Goal: Information Seeking & Learning: Learn about a topic

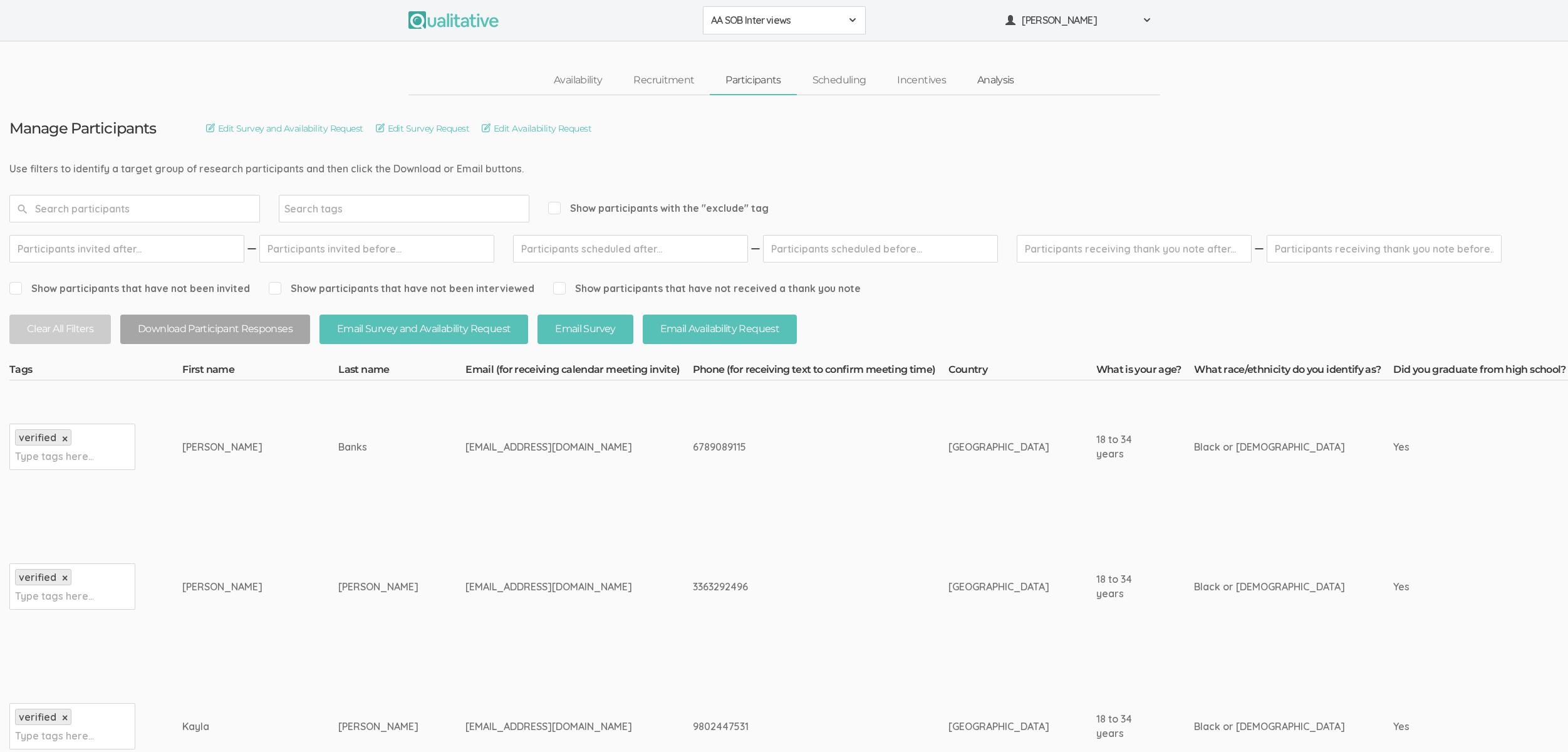
click at [974, 69] on link "Analysis" at bounding box center [995, 81] width 68 height 27
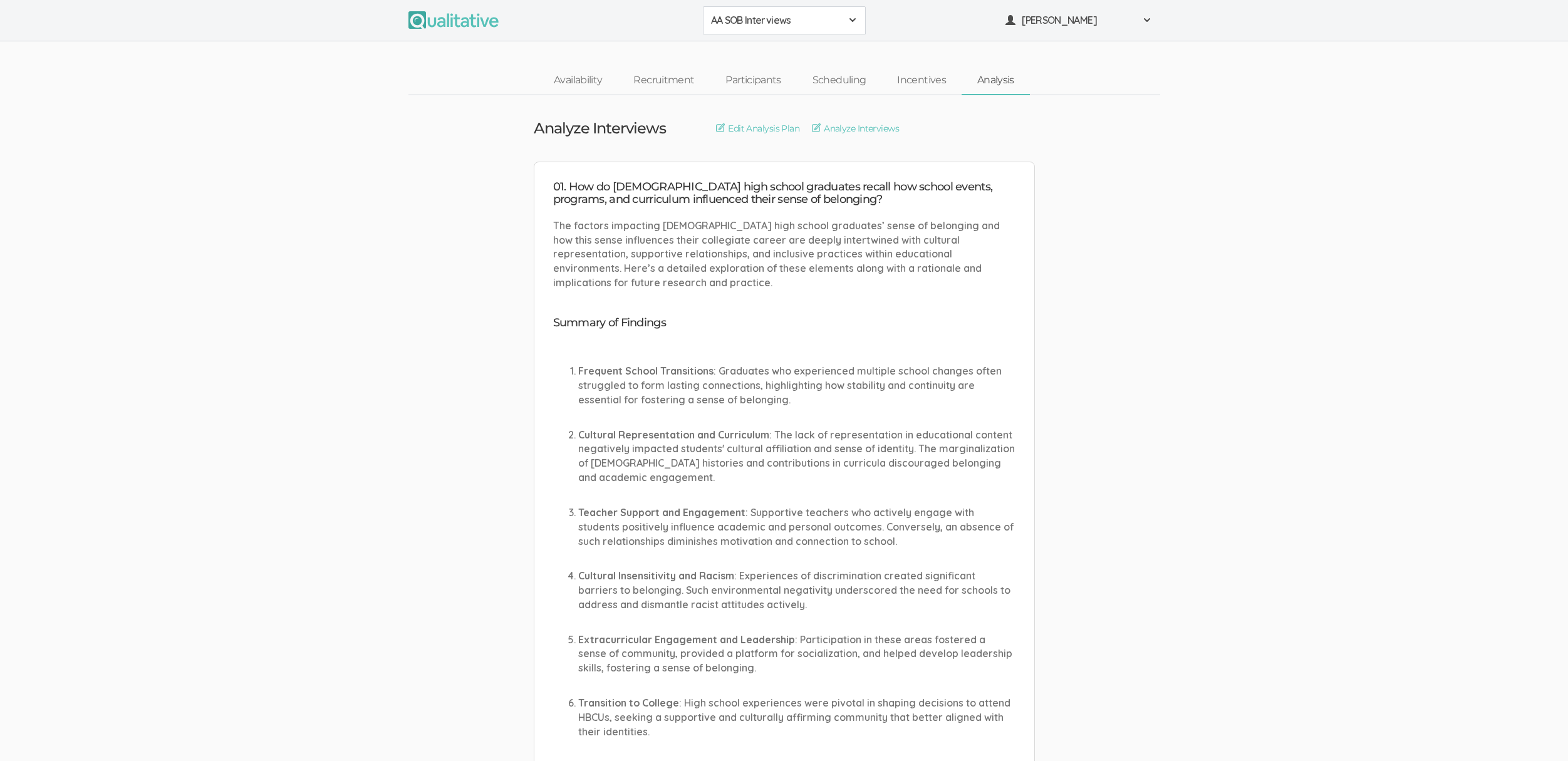
click at [981, 77] on link "Analysis" at bounding box center [995, 80] width 68 height 27
click at [755, 23] on span "AA SOB Interviews" at bounding box center [775, 20] width 130 height 14
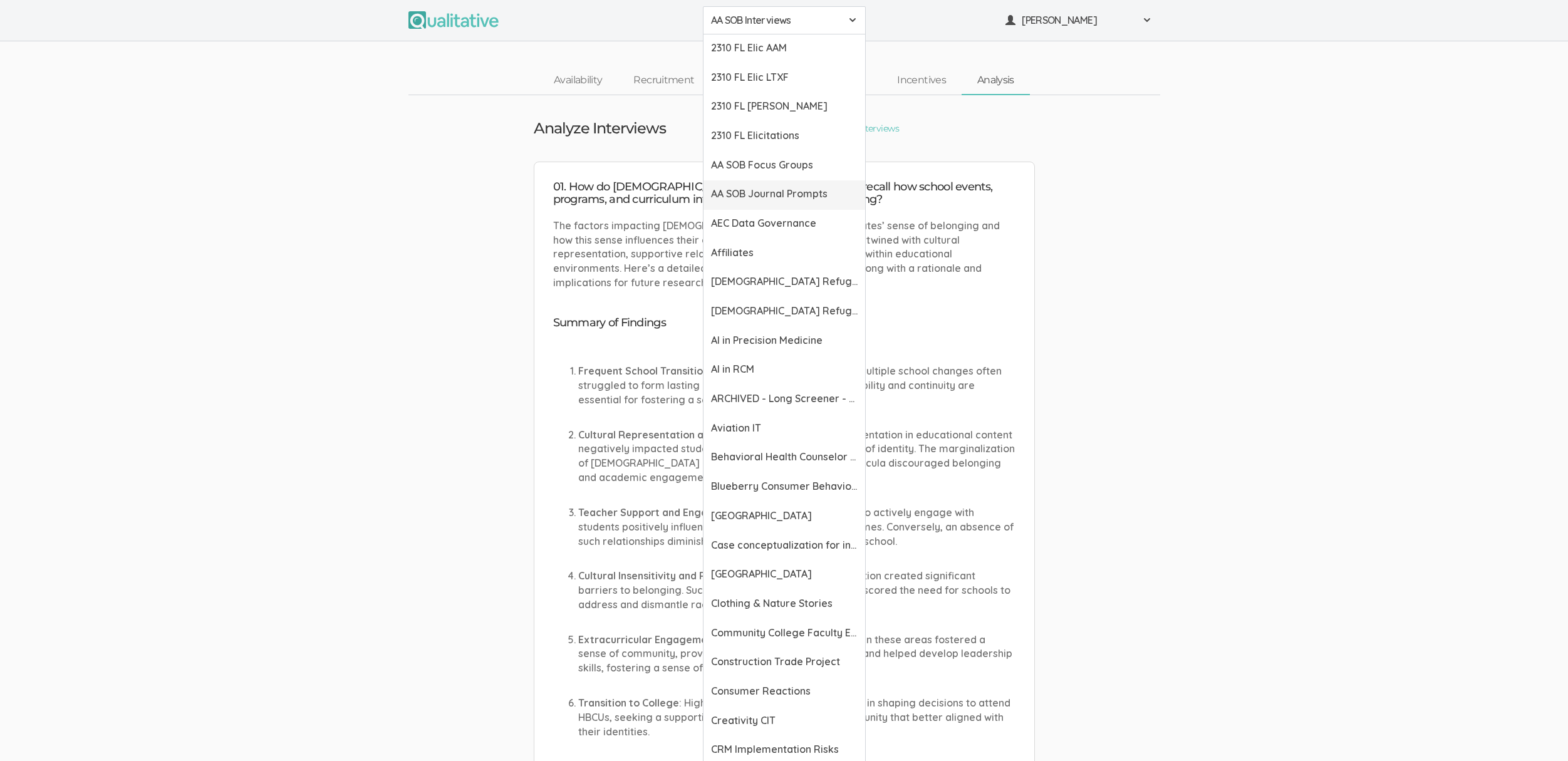
click at [784, 192] on span "AA SOB Journal Prompts" at bounding box center [784, 193] width 147 height 14
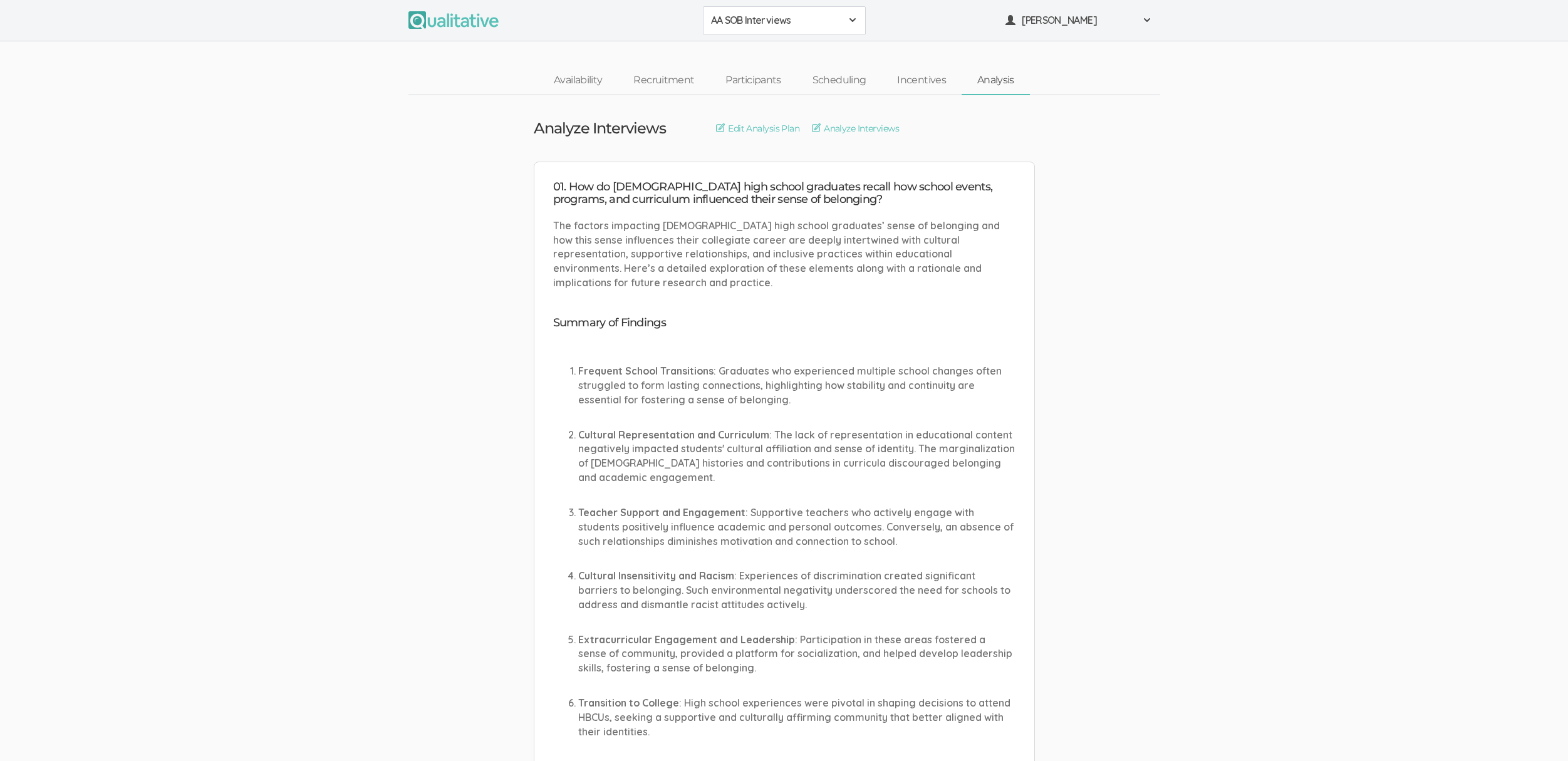
click at [775, 29] on button "AA SOB Interviews" at bounding box center [784, 21] width 163 height 28
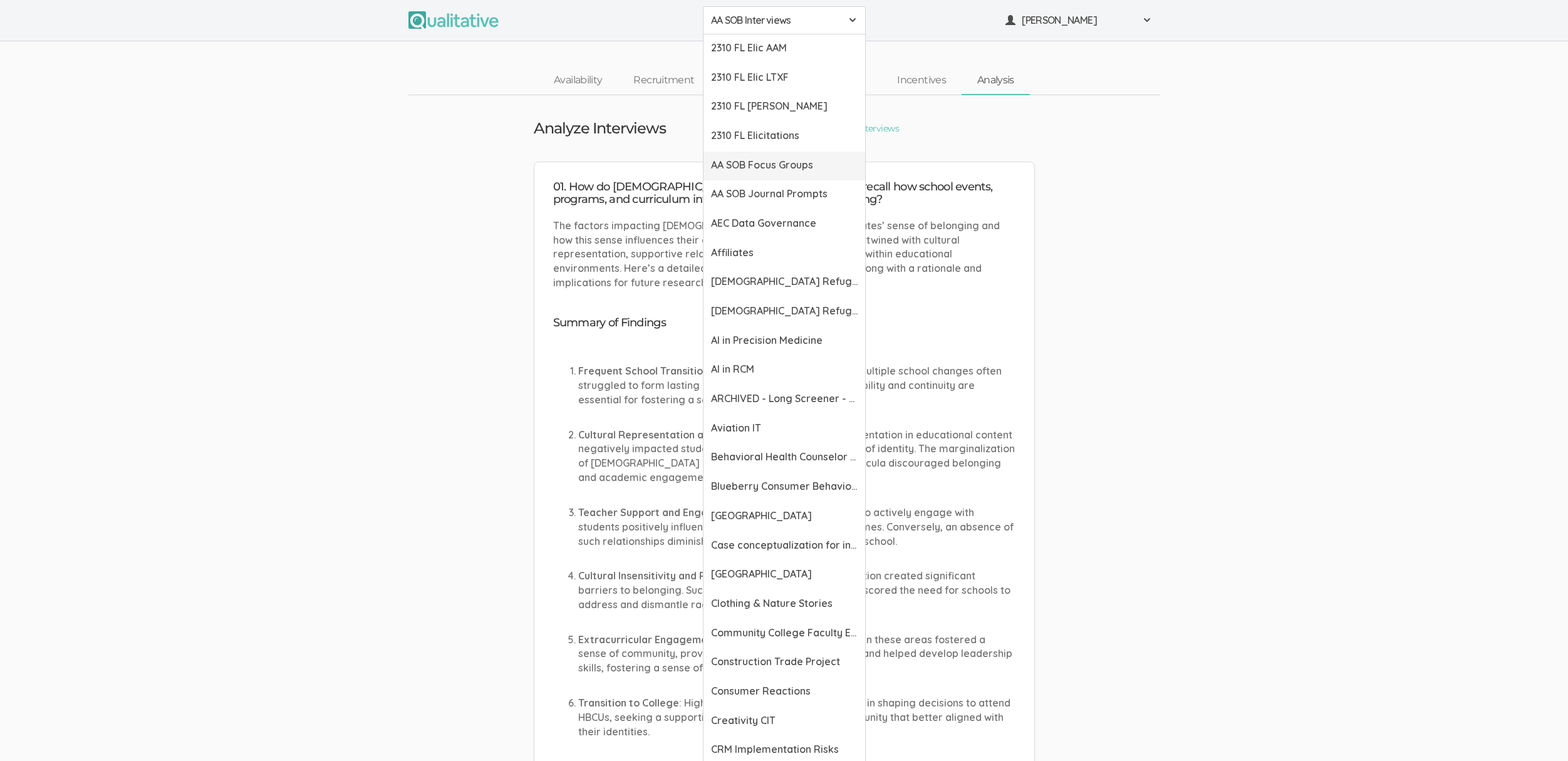
click at [790, 162] on span "AA SOB Focus Groups" at bounding box center [784, 165] width 147 height 14
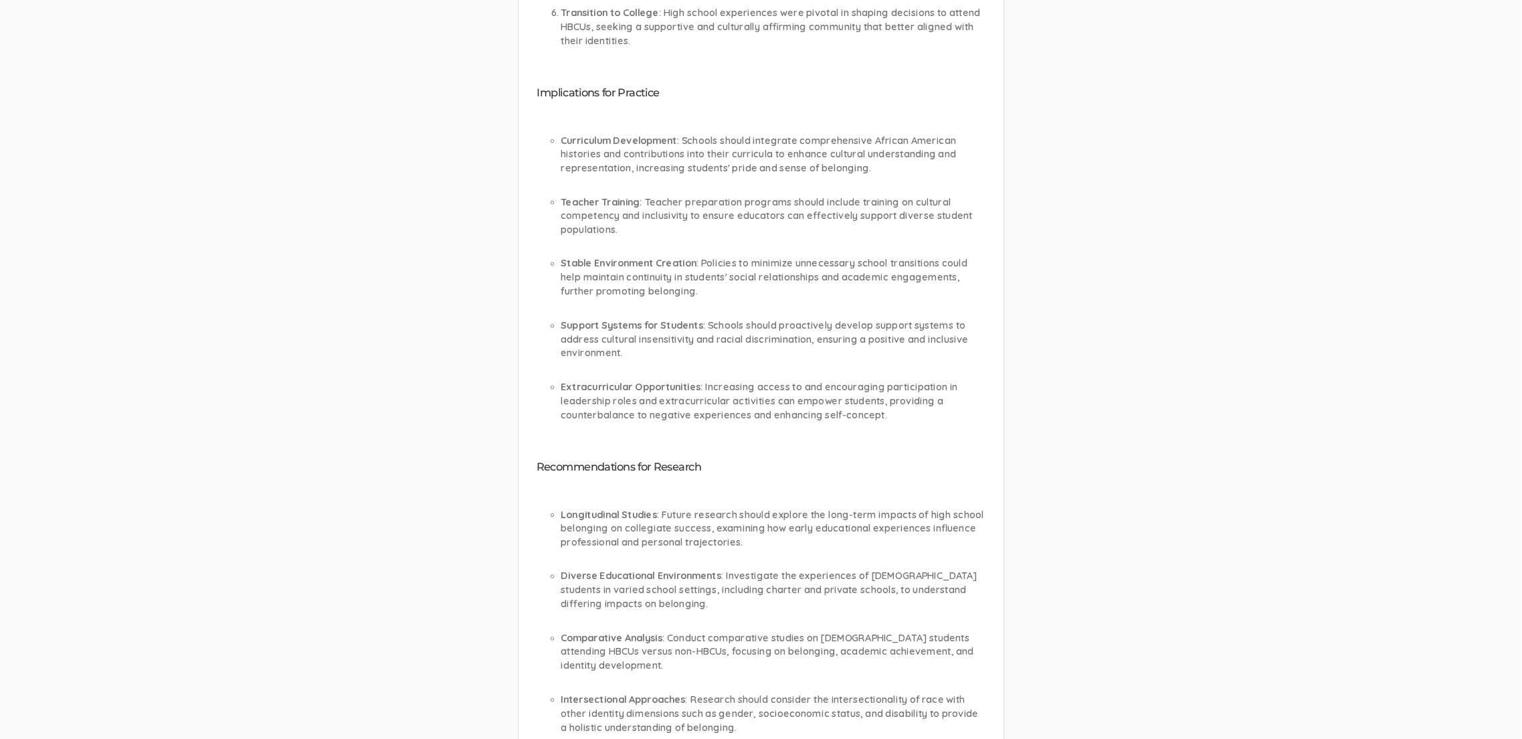
scroll to position [737, 0]
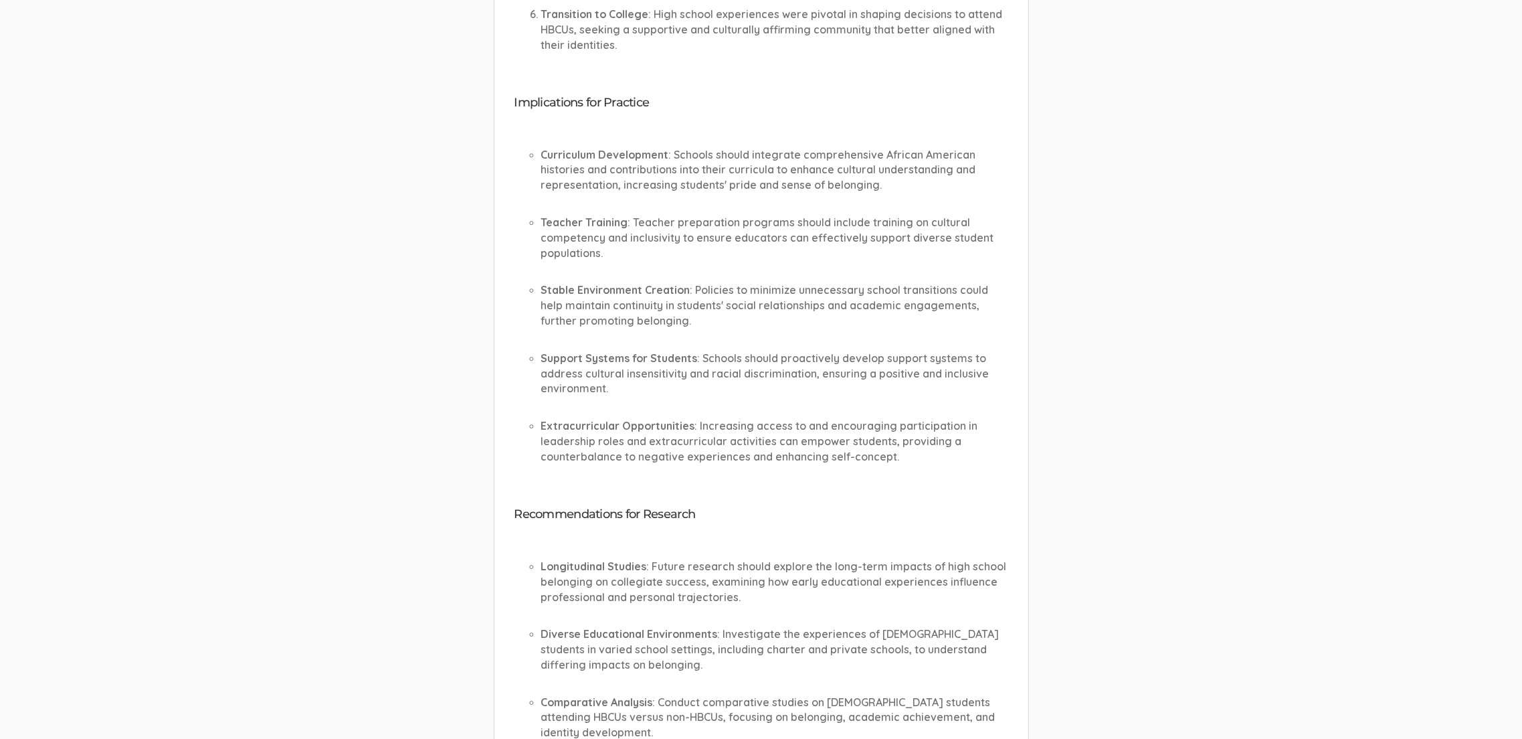
click at [775, 518] on h4 "Recommendations for Research" at bounding box center [762, 514] width 494 height 13
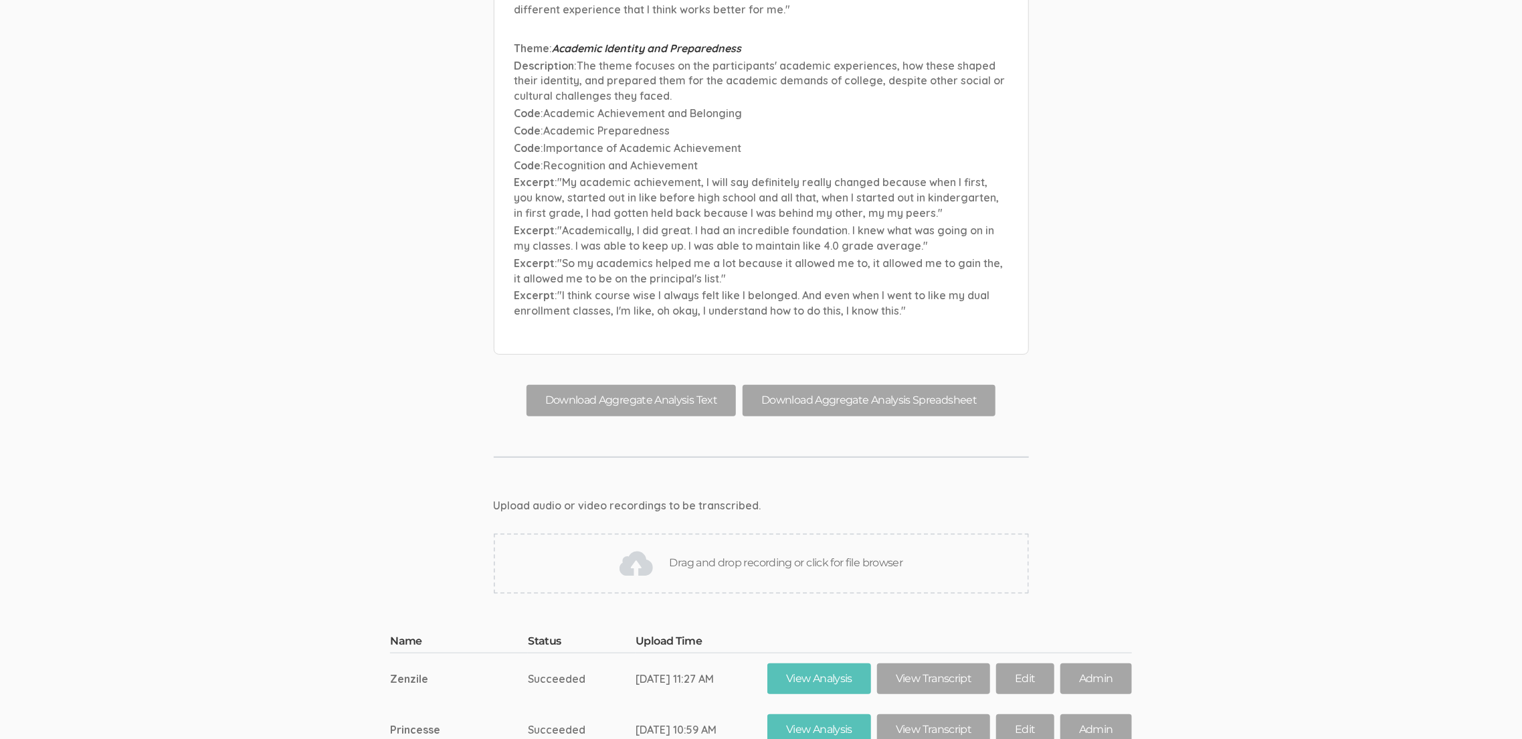
scroll to position [7113, 0]
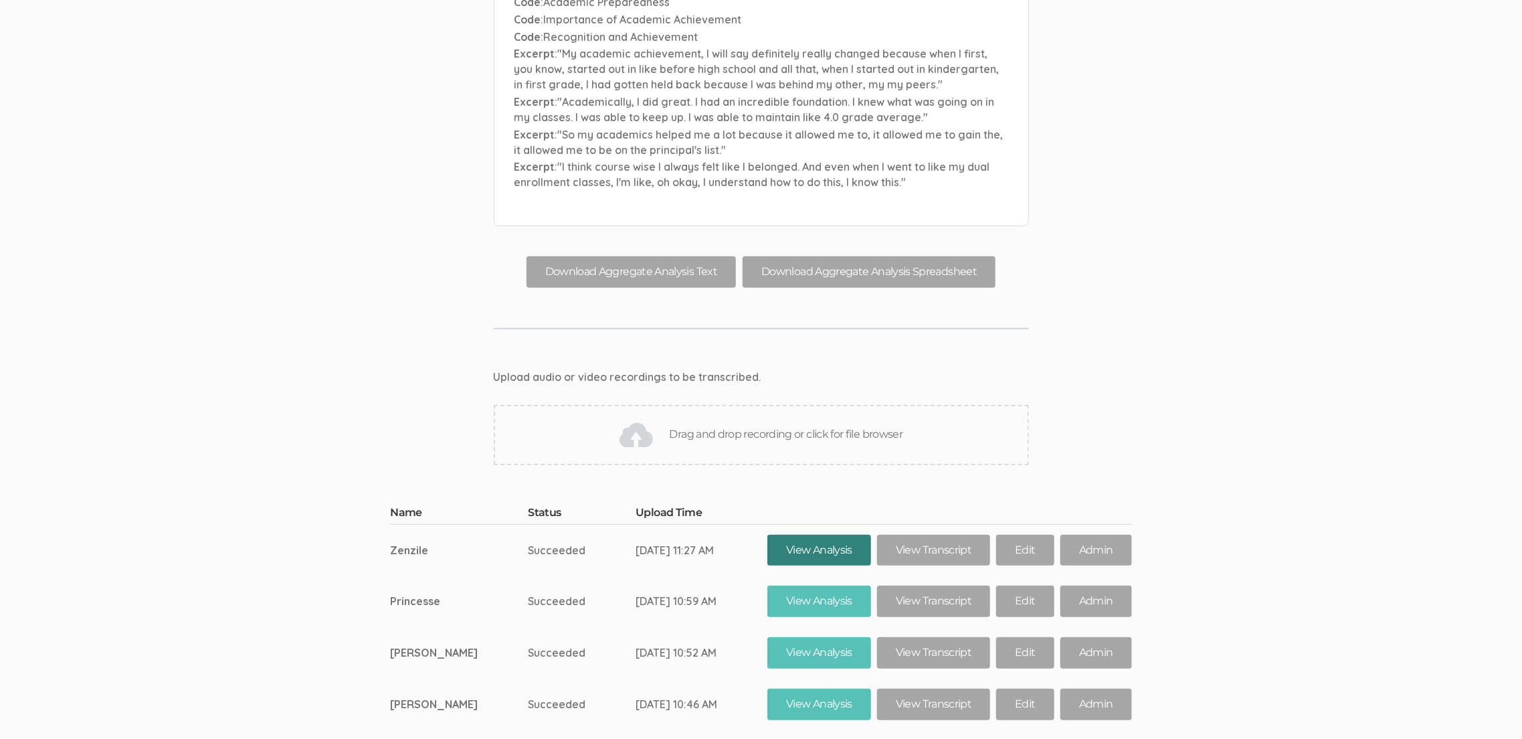
click at [771, 535] on link "View Analysis" at bounding box center [820, 550] width 104 height 31
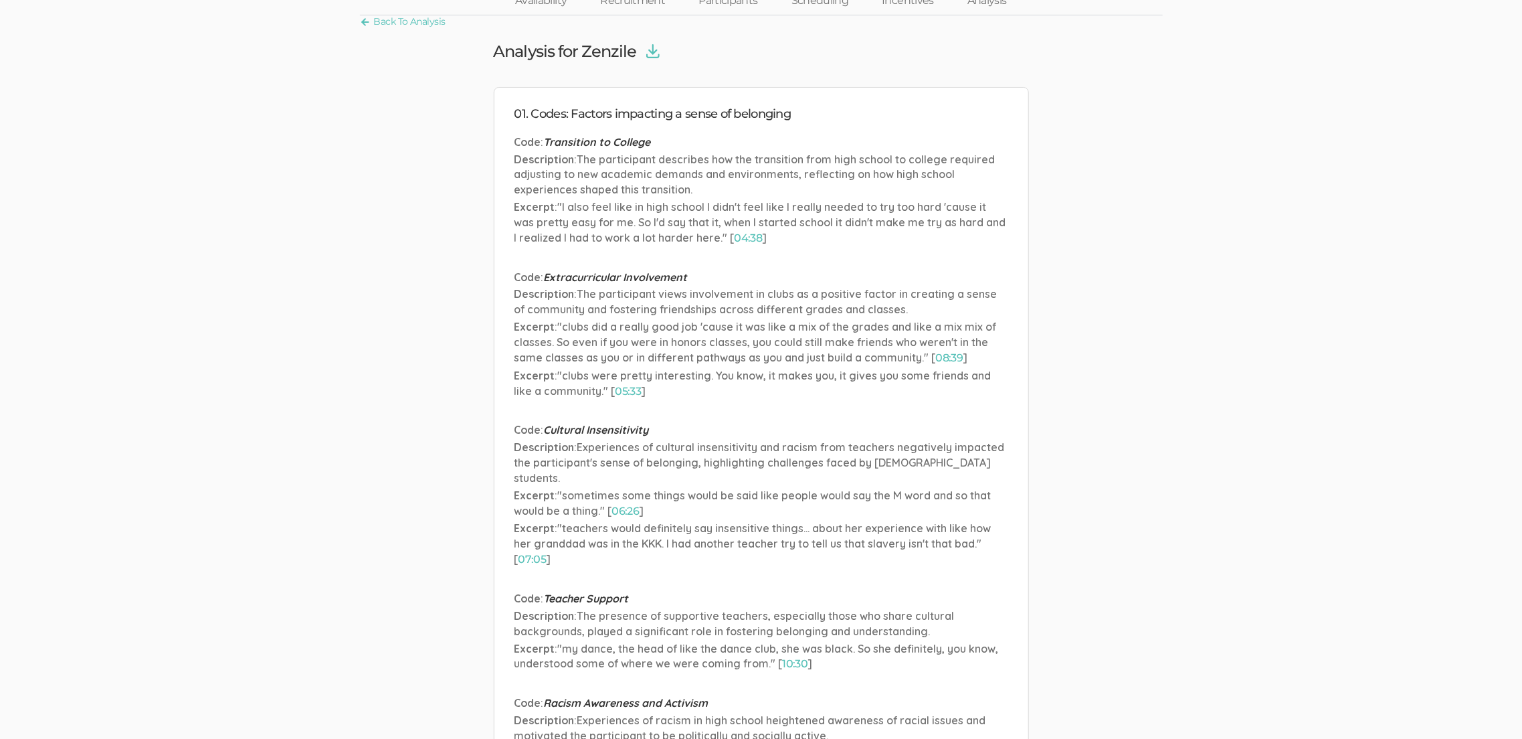
scroll to position [86, 0]
drag, startPoint x: 533, startPoint y: 109, endPoint x: 731, endPoint y: 108, distance: 198.7
click at [731, 108] on h4 "01. Codes: Factors impacting a sense of belonging" at bounding box center [762, 113] width 494 height 13
click at [730, 107] on h4 "01. Codes: Factors impacting a sense of belonging" at bounding box center [762, 113] width 494 height 13
drag, startPoint x: 586, startPoint y: 117, endPoint x: 761, endPoint y: 110, distance: 176.1
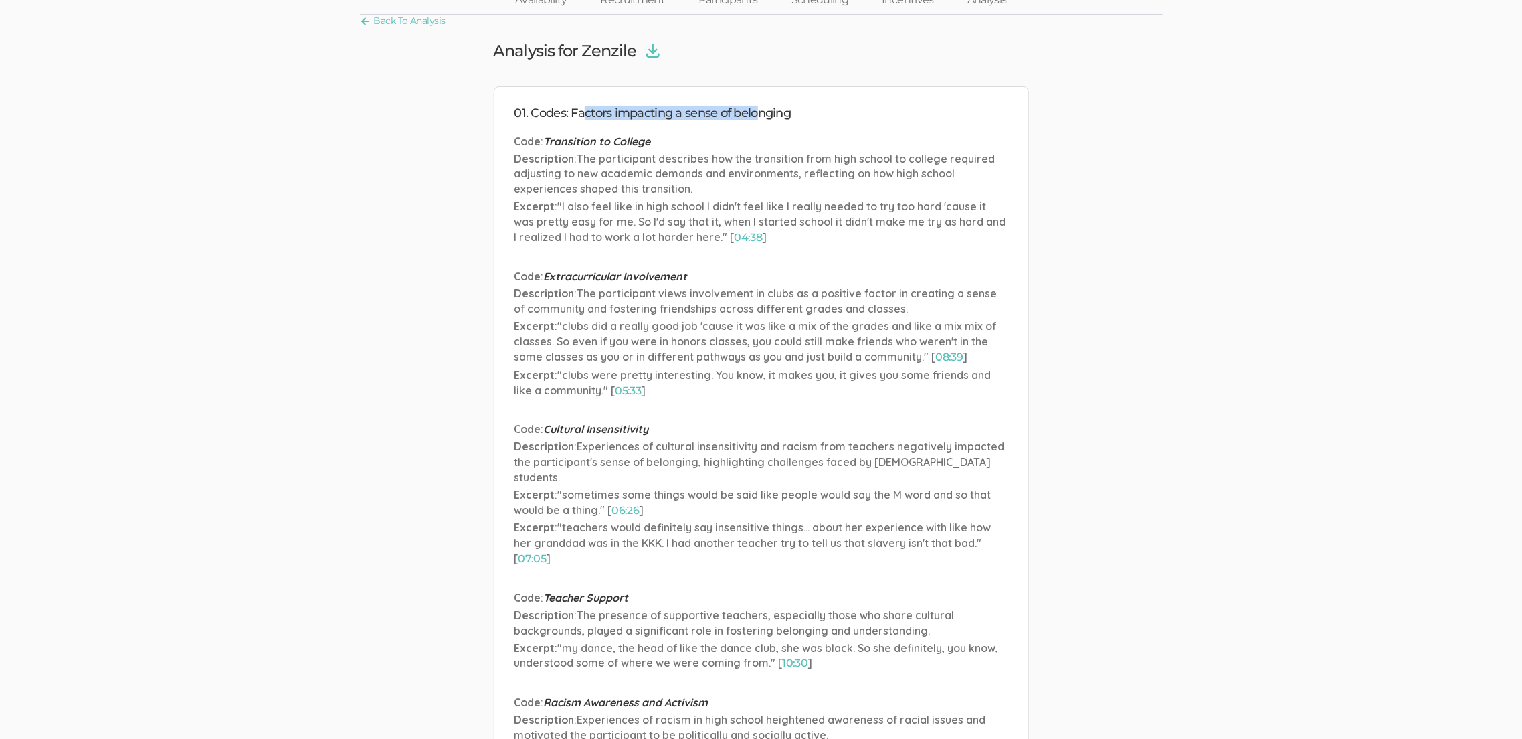
click at [761, 110] on h4 "01. Codes: Factors impacting a sense of belonging" at bounding box center [762, 113] width 494 height 13
click at [763, 111] on h4 "01. Codes: Factors impacting a sense of belonging" at bounding box center [762, 113] width 494 height 13
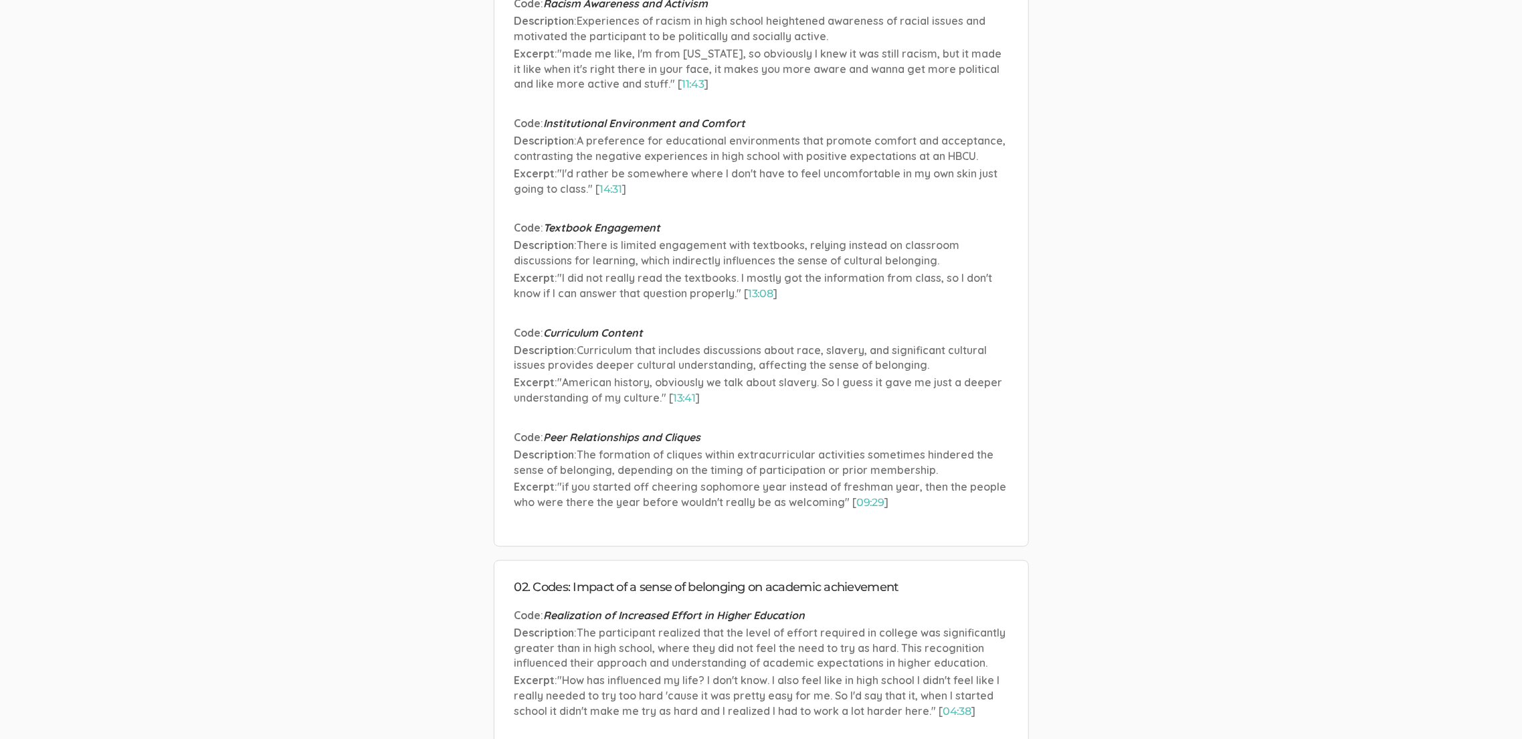
scroll to position [1023, 0]
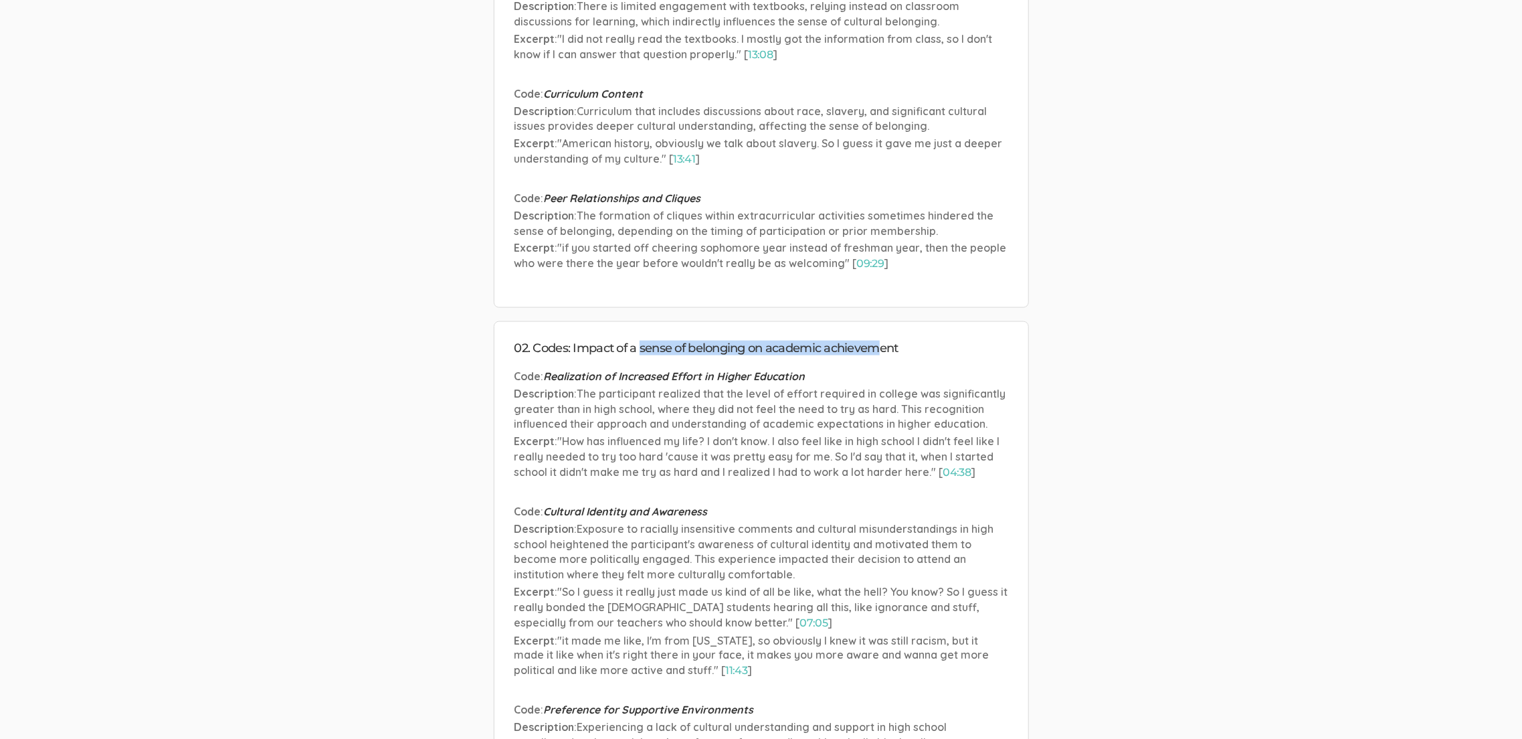
drag, startPoint x: 640, startPoint y: 310, endPoint x: 879, endPoint y: 308, distance: 239.6
click at [879, 342] on h4 "02. Codes: Impact of a sense of belonging on academic achievement" at bounding box center [762, 348] width 494 height 13
click at [880, 342] on h4 "02. Codes: Impact of a sense of belonging on academic achievement" at bounding box center [762, 348] width 494 height 13
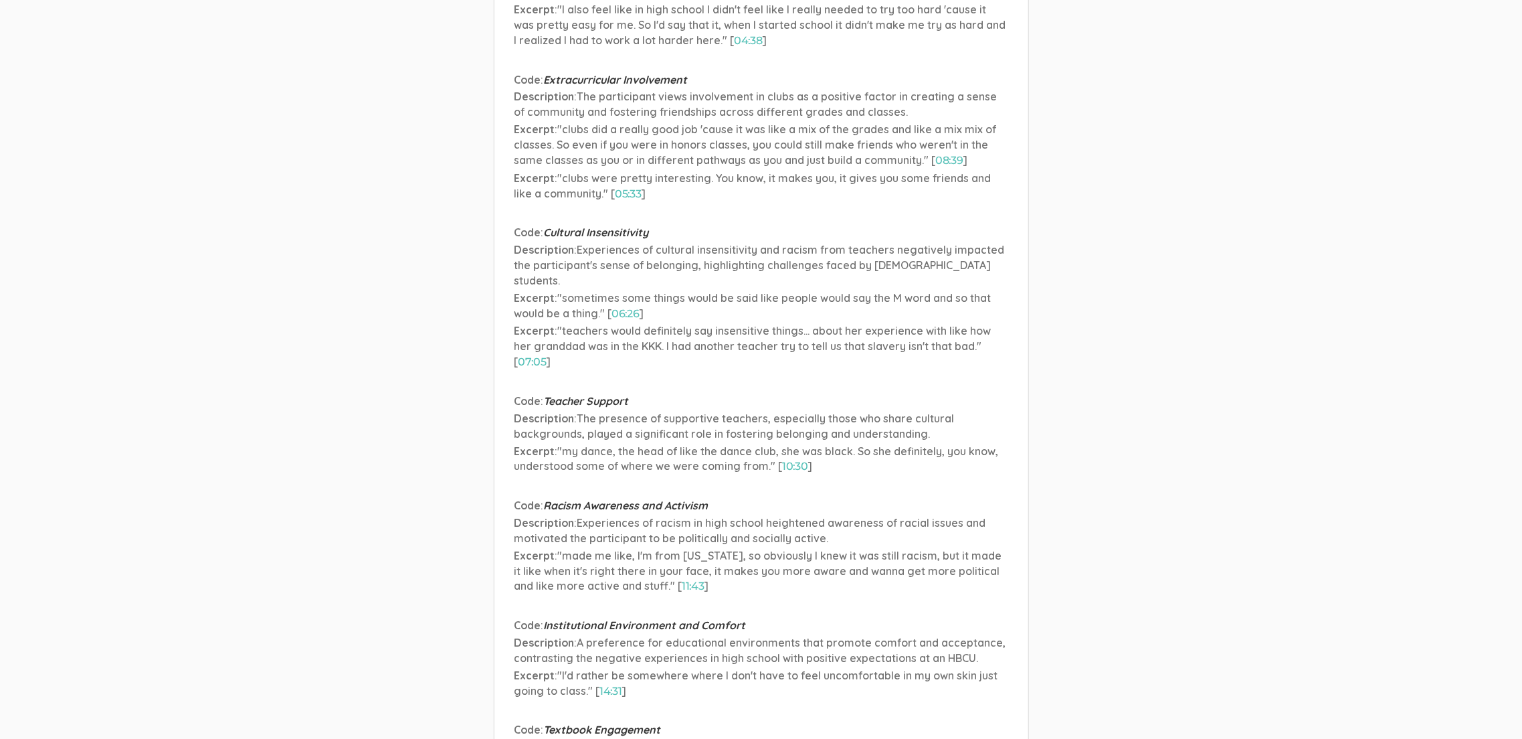
scroll to position [0, 0]
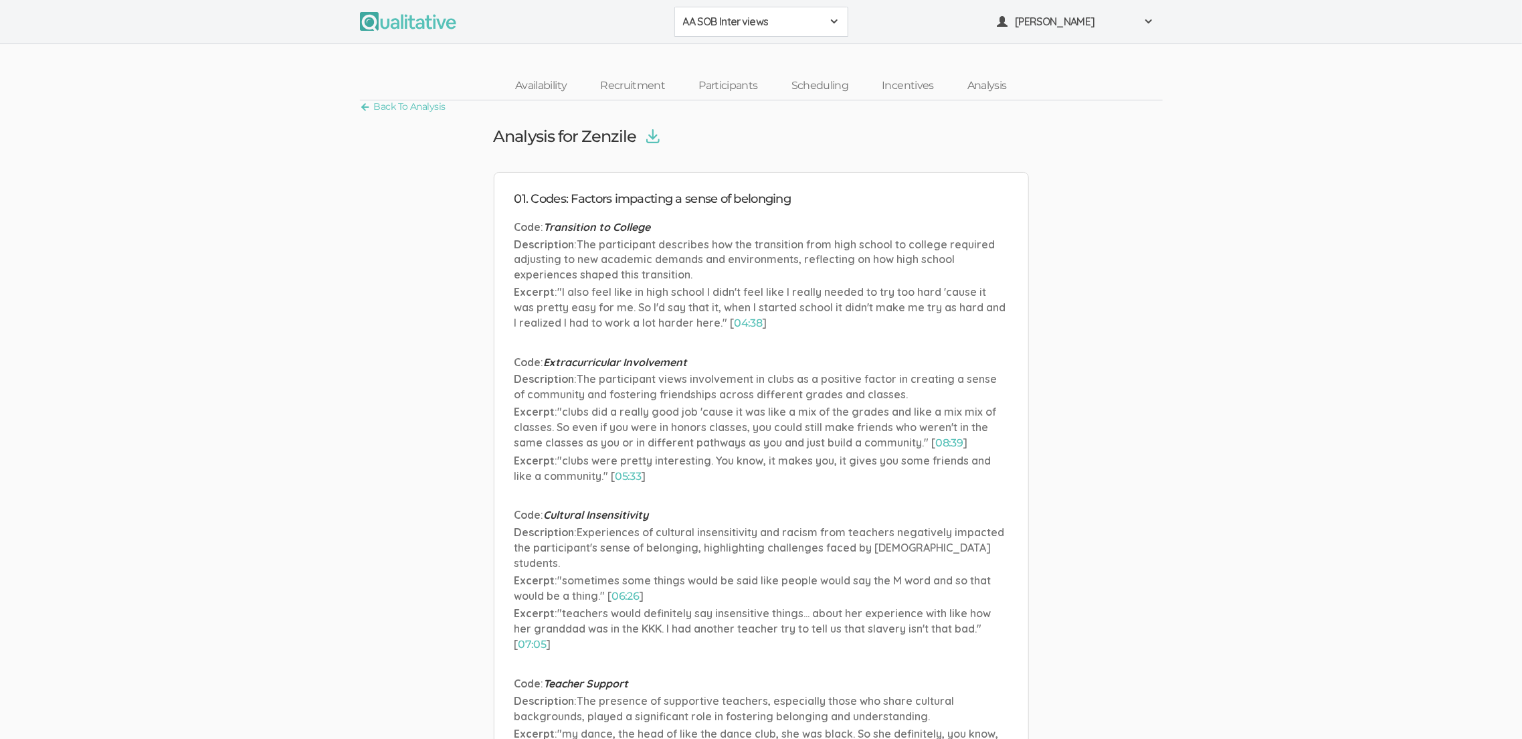
click at [389, 111] on link "Back To Analysis" at bounding box center [403, 107] width 86 height 18
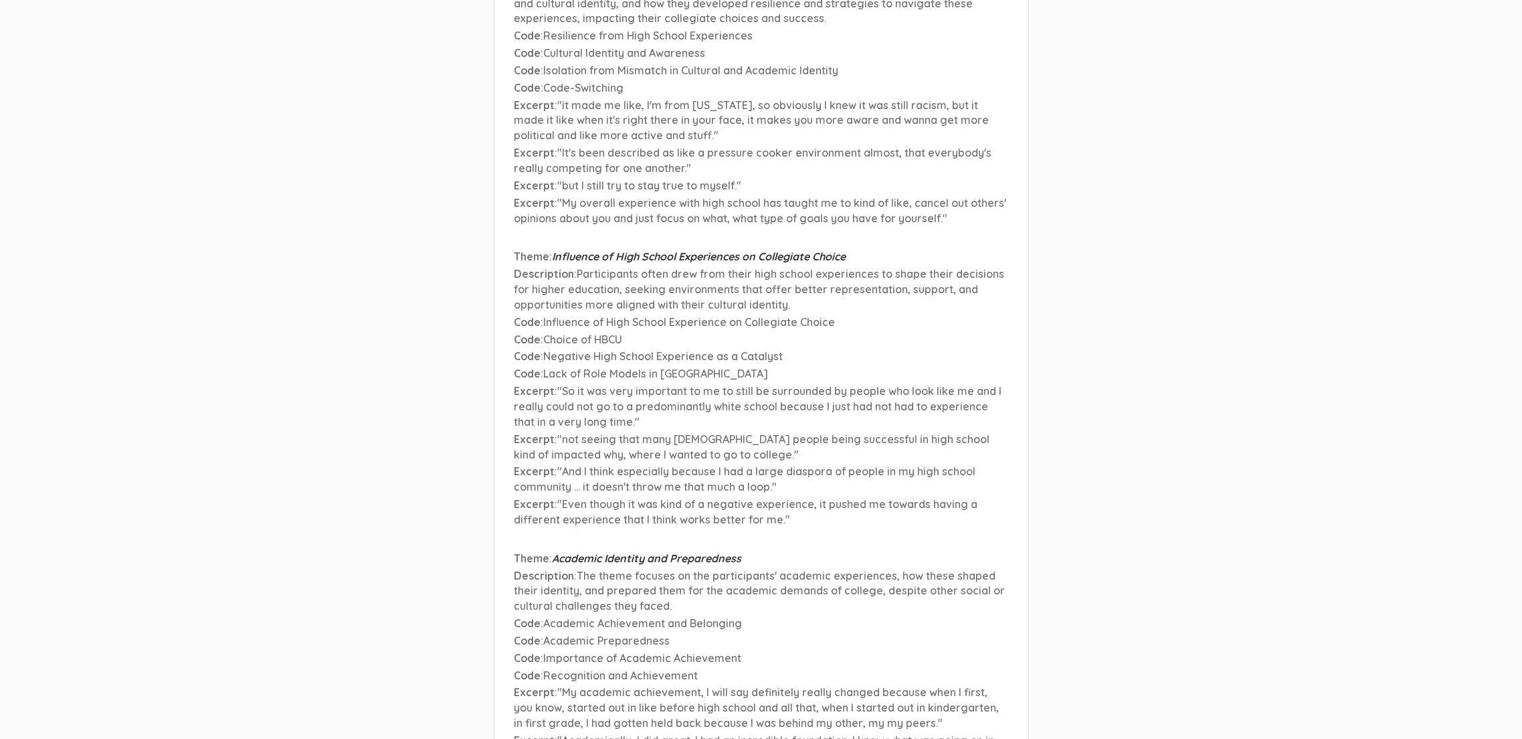
scroll to position [6475, 0]
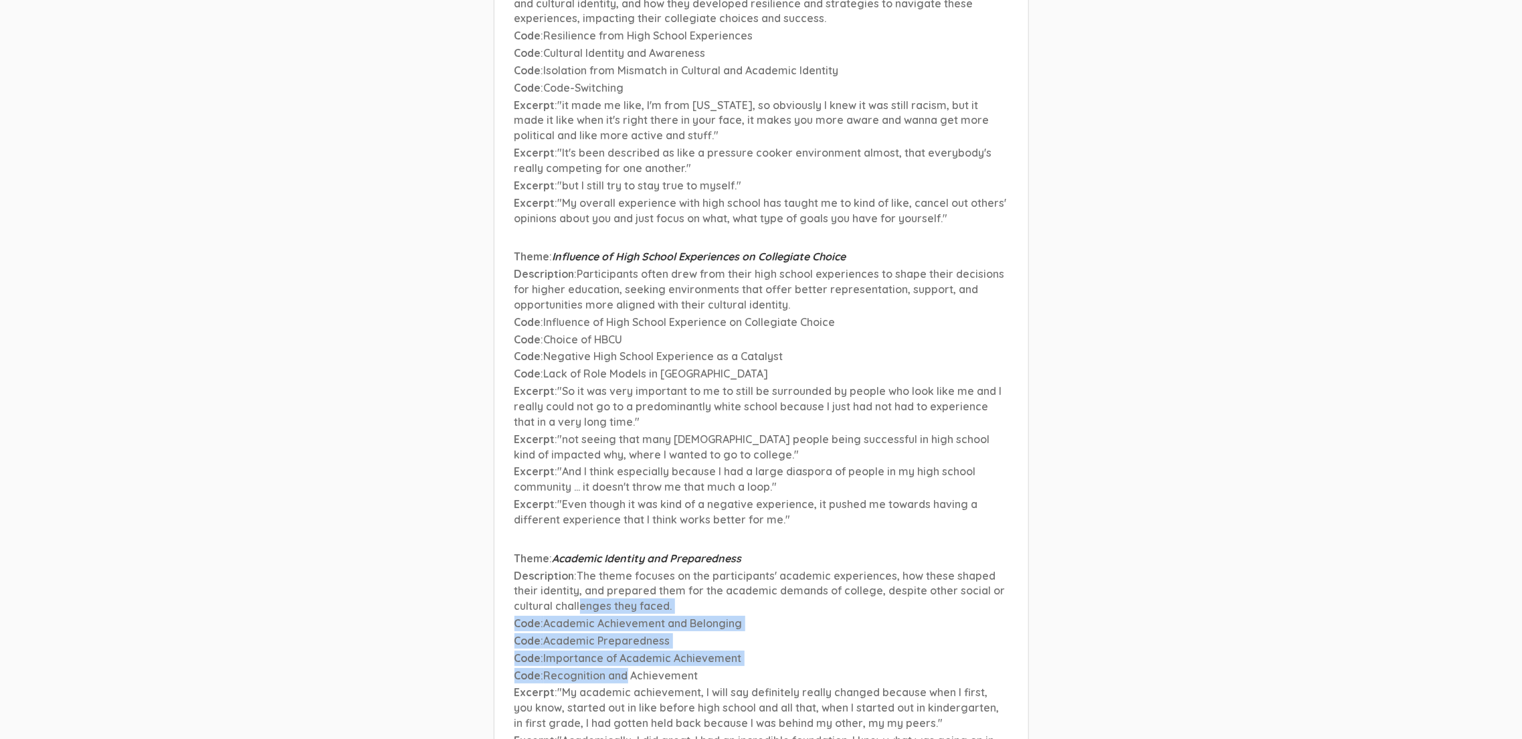
drag, startPoint x: 628, startPoint y: 549, endPoint x: 578, endPoint y: 482, distance: 82.7
click at [578, 551] on li "Theme : Academic Identity and Preparedness Description : The theme focuses on t…" at bounding box center [762, 691] width 494 height 280
click at [578, 569] on span "The theme focuses on the participants' academic experiences, how these shaped t…" at bounding box center [760, 591] width 491 height 44
drag, startPoint x: 705, startPoint y: 555, endPoint x: 484, endPoint y: 503, distance: 226.9
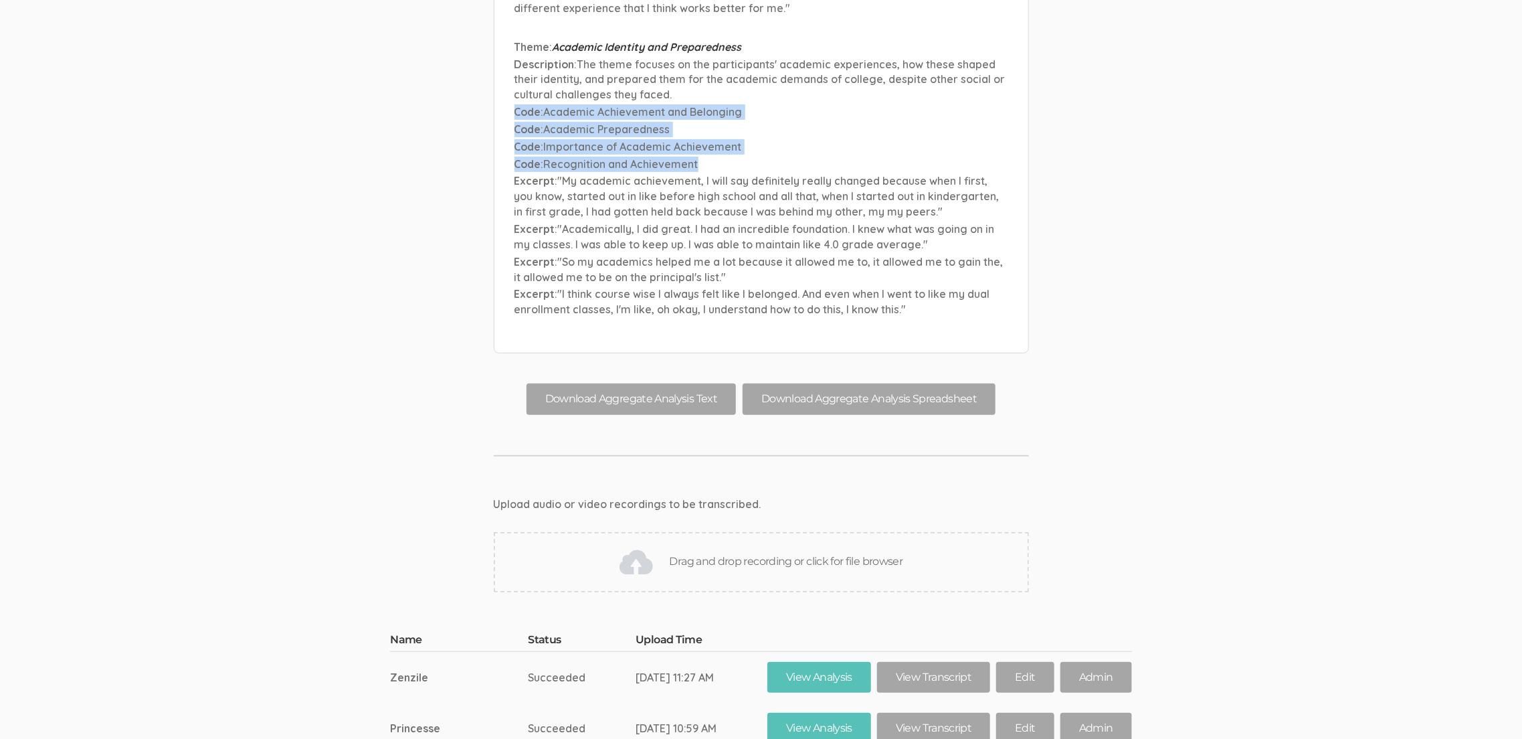
scroll to position [6986, 0]
click at [812, 662] on link "View Analysis" at bounding box center [820, 677] width 104 height 31
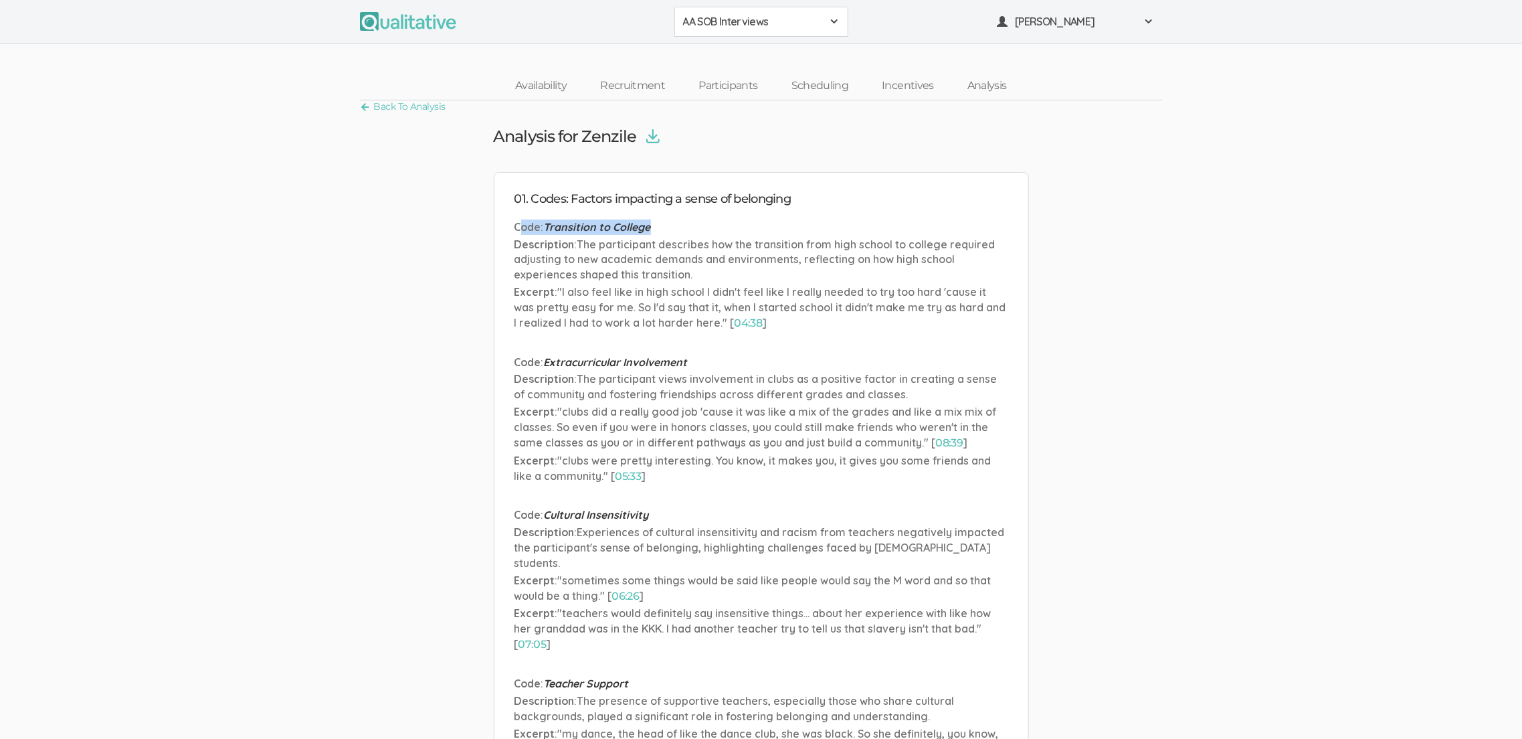
drag, startPoint x: 522, startPoint y: 230, endPoint x: 690, endPoint y: 227, distance: 168.0
click at [690, 227] on p "Code : Transition to College" at bounding box center [762, 226] width 494 height 15
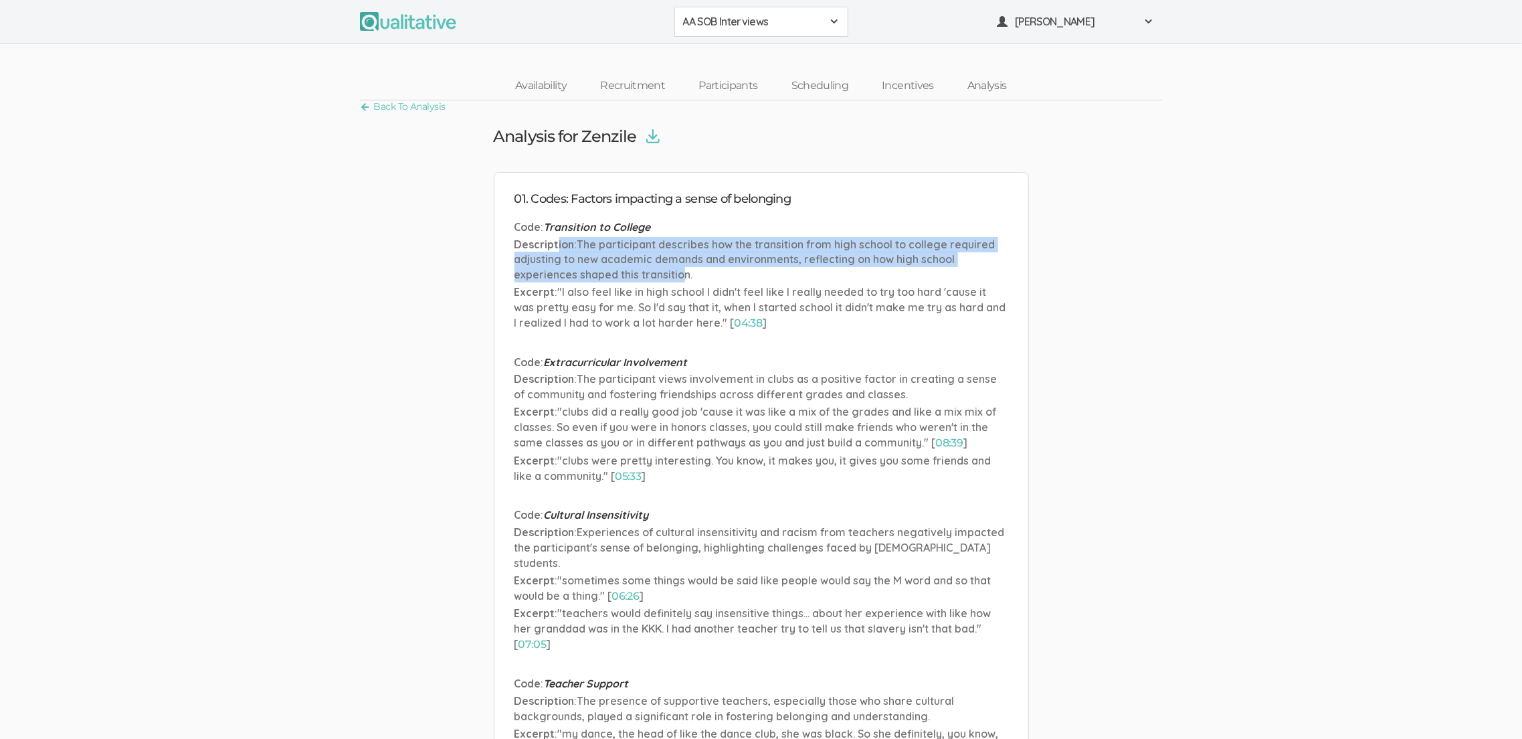
drag, startPoint x: 669, startPoint y: 274, endPoint x: 681, endPoint y: 278, distance: 12.3
click at [681, 278] on p "Description : The participant describes how the transition from high school to …" at bounding box center [762, 260] width 494 height 46
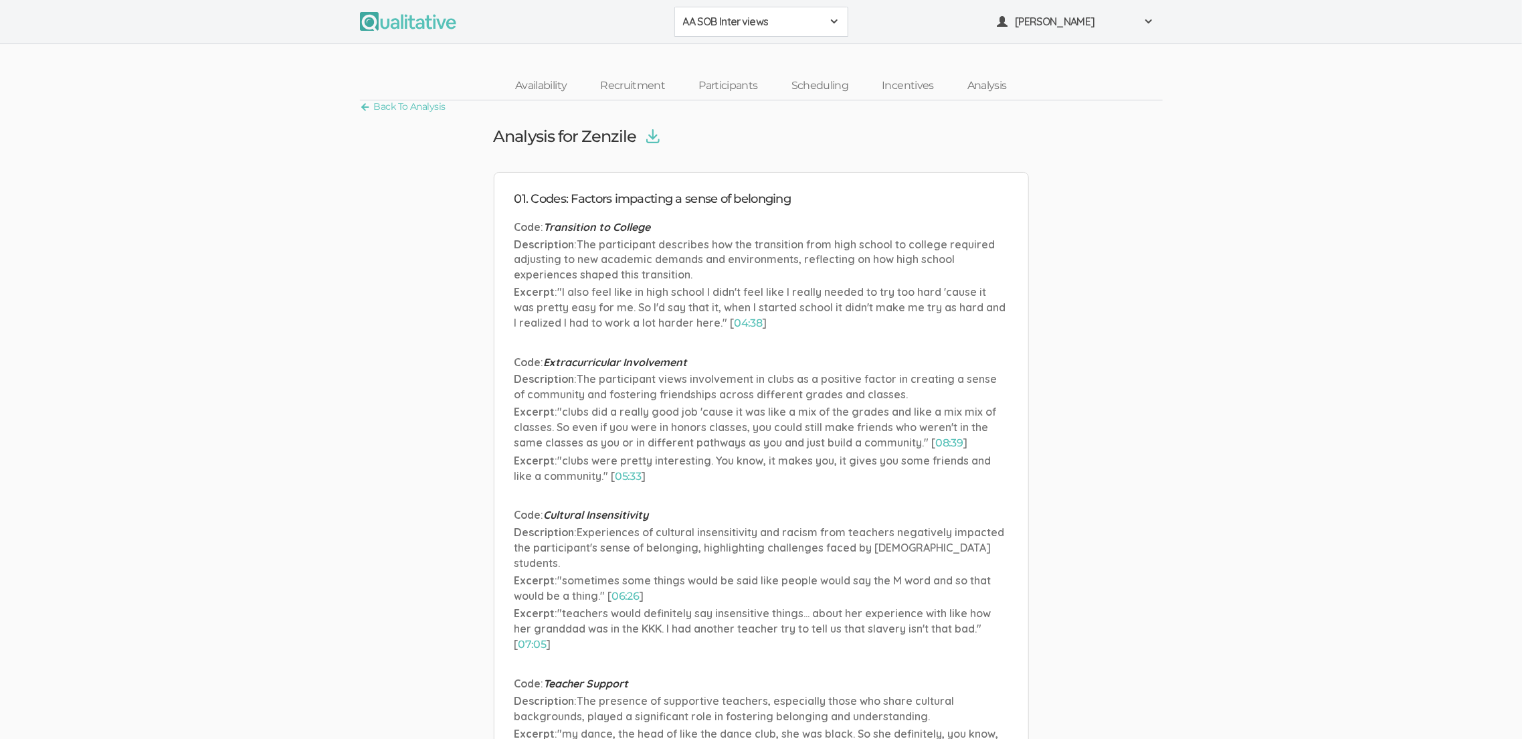
drag, startPoint x: 565, startPoint y: 302, endPoint x: 559, endPoint y: 298, distance: 6.9
click at [566, 302] on span ""I also feel like in high school I didn't feel like I really needed to try too …" at bounding box center [761, 307] width 492 height 44
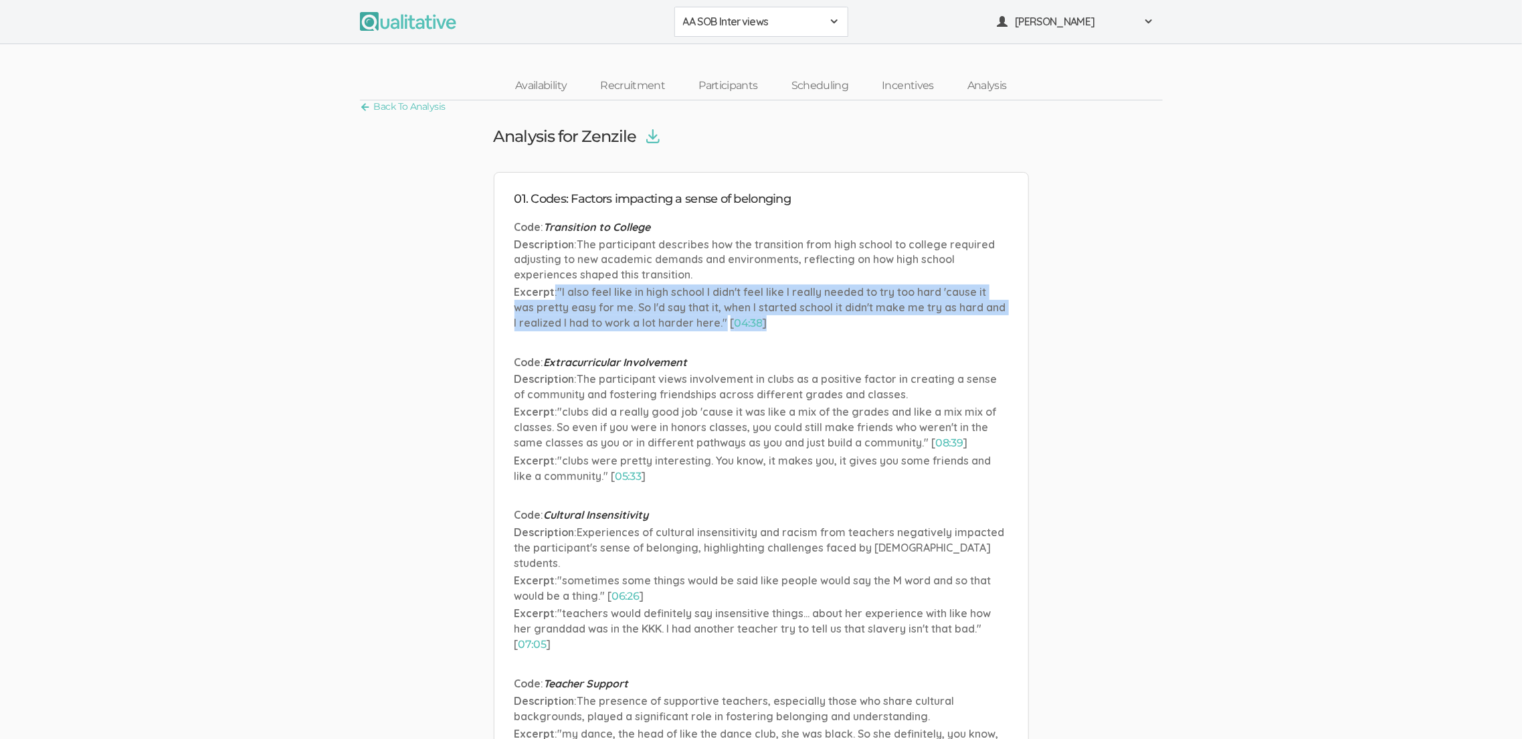
drag, startPoint x: 553, startPoint y: 286, endPoint x: 683, endPoint y: 337, distance: 139.2
click at [654, 318] on span ""I also feel like in high school I didn't feel like I really needed to try too …" at bounding box center [761, 307] width 492 height 44
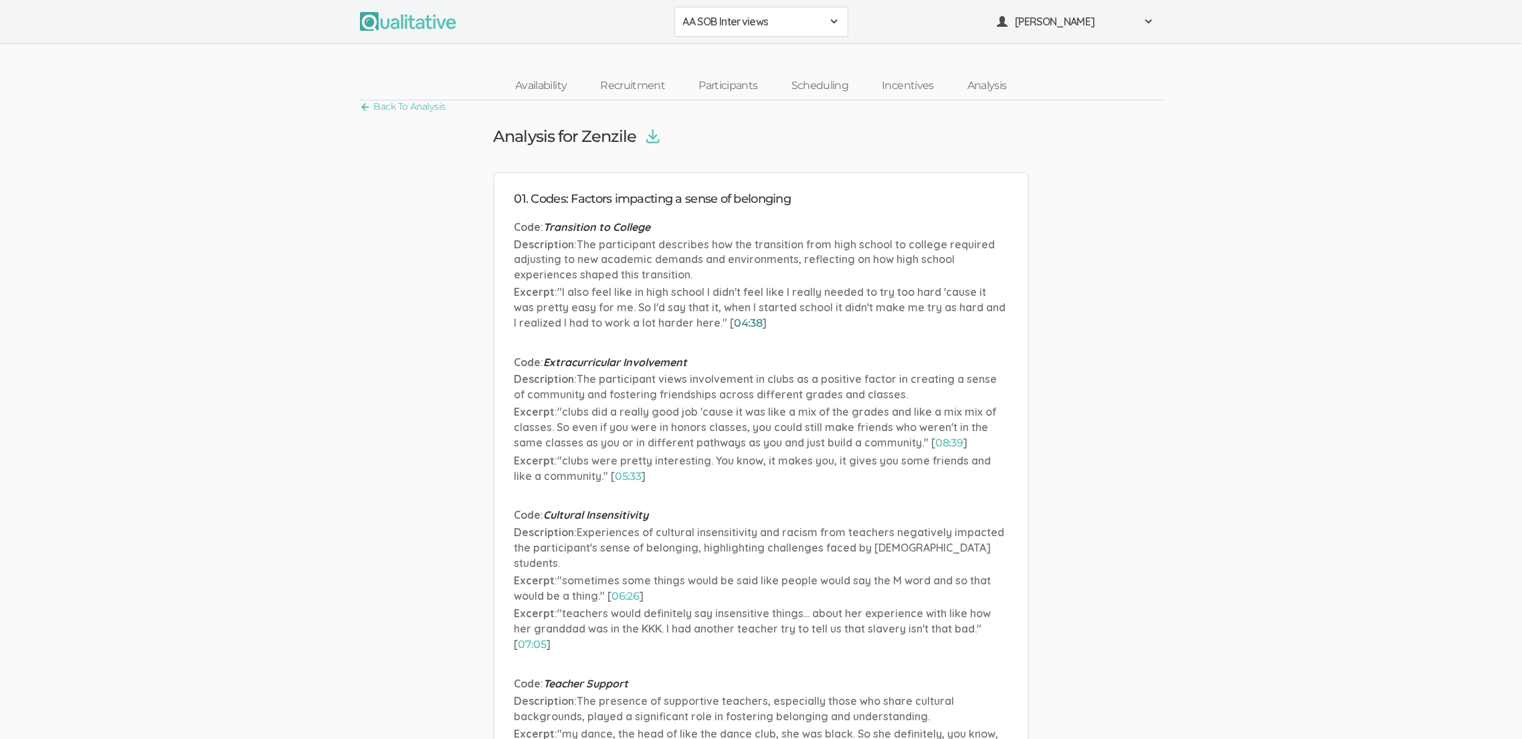
click at [750, 323] on link "04:38" at bounding box center [749, 323] width 28 height 13
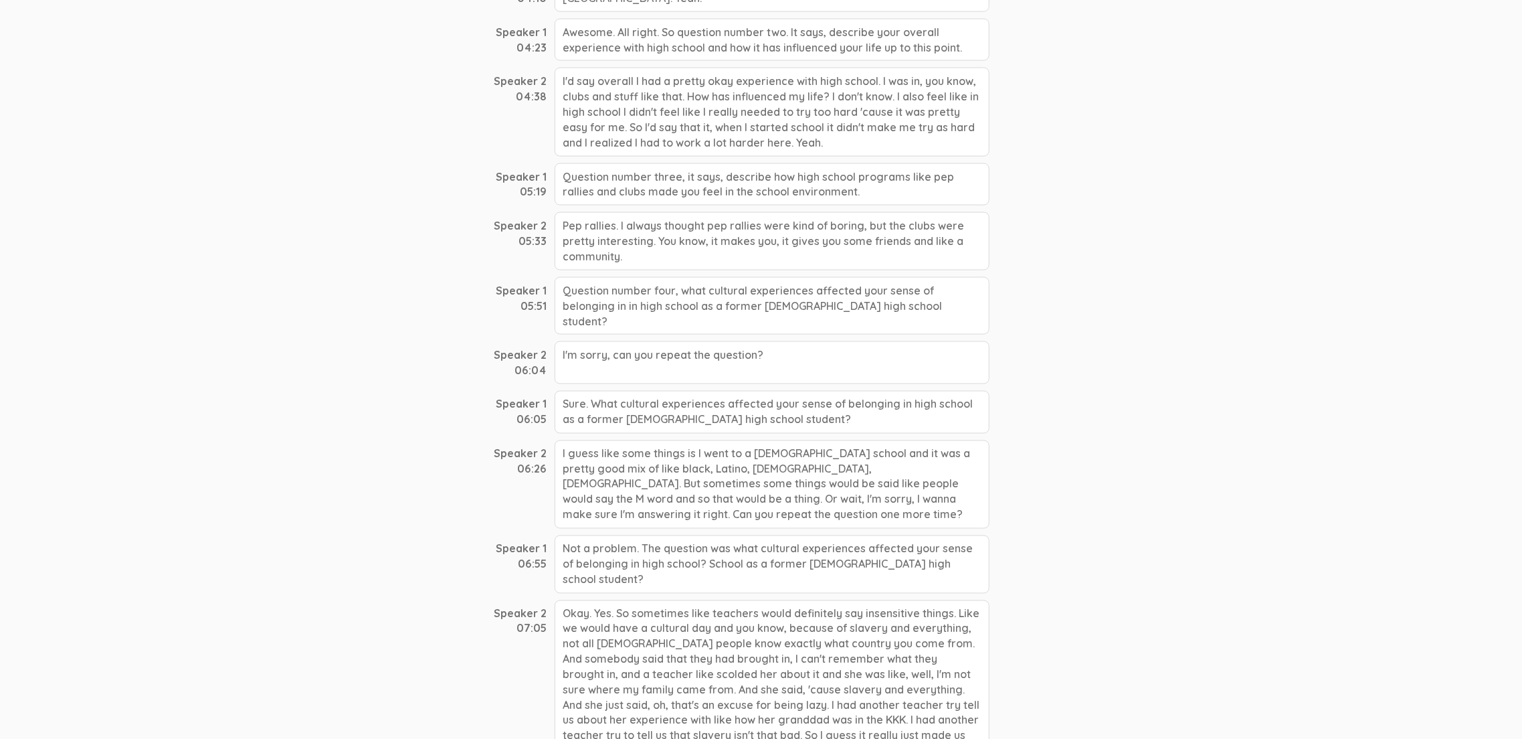
scroll to position [1263, 0]
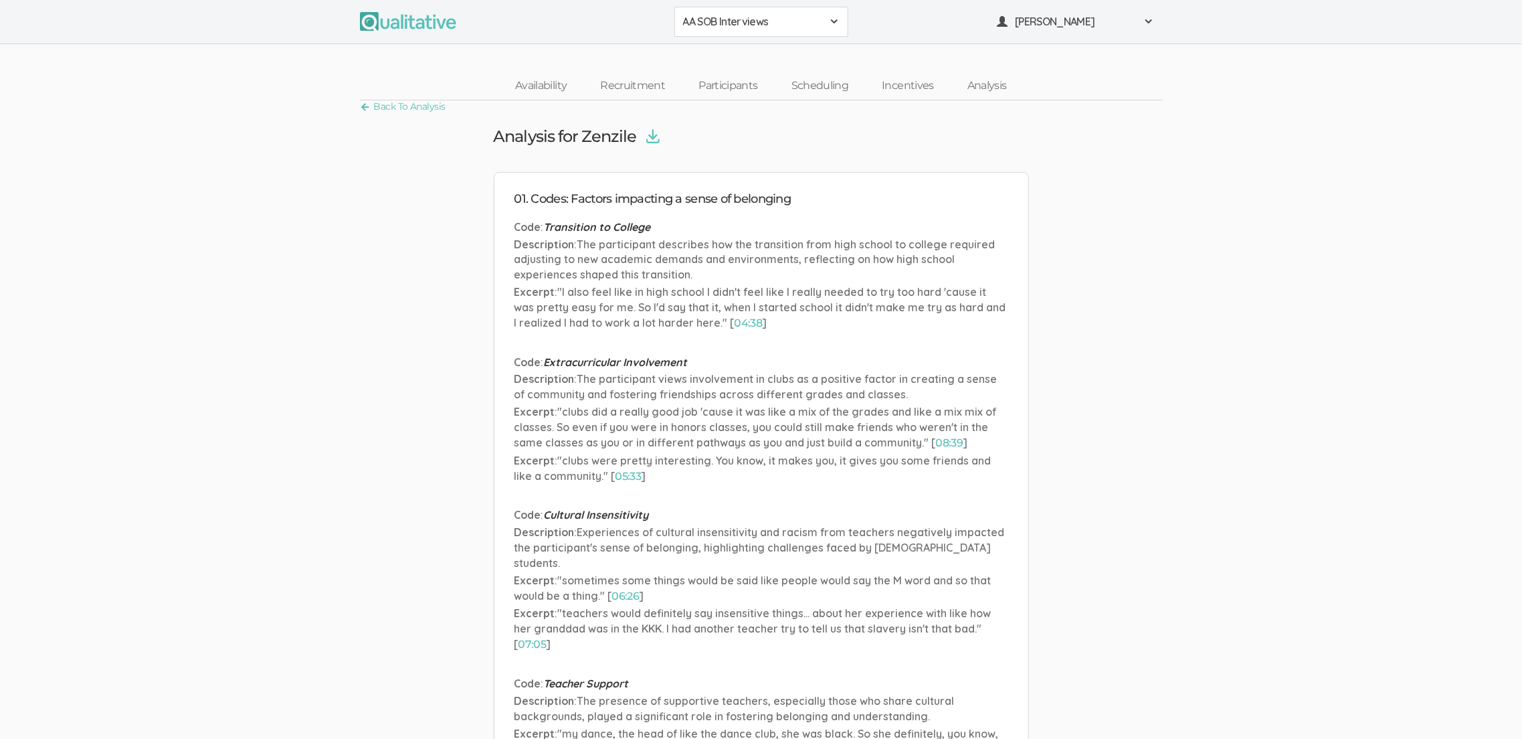
click at [406, 104] on link "Back To Analysis" at bounding box center [403, 107] width 86 height 18
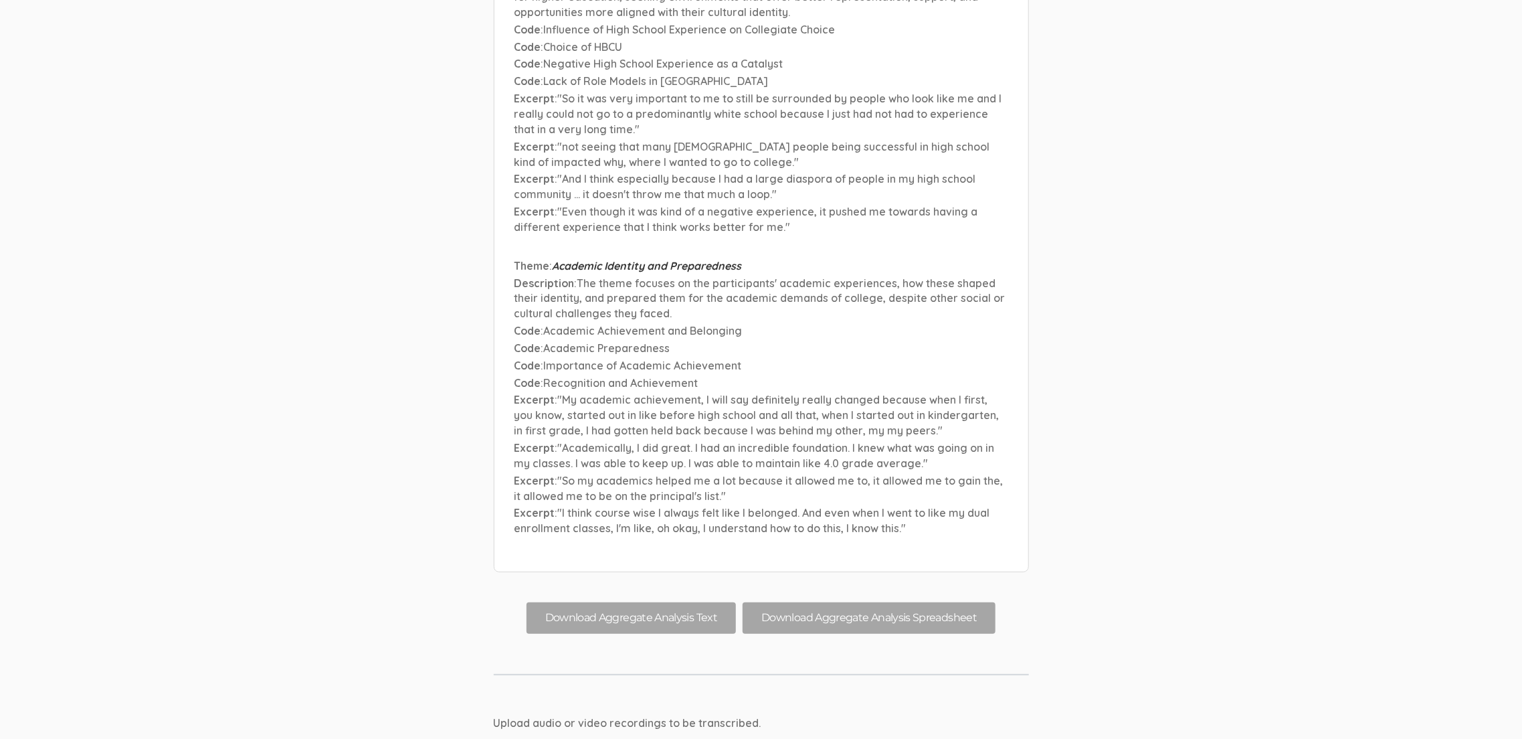
scroll to position [6762, 0]
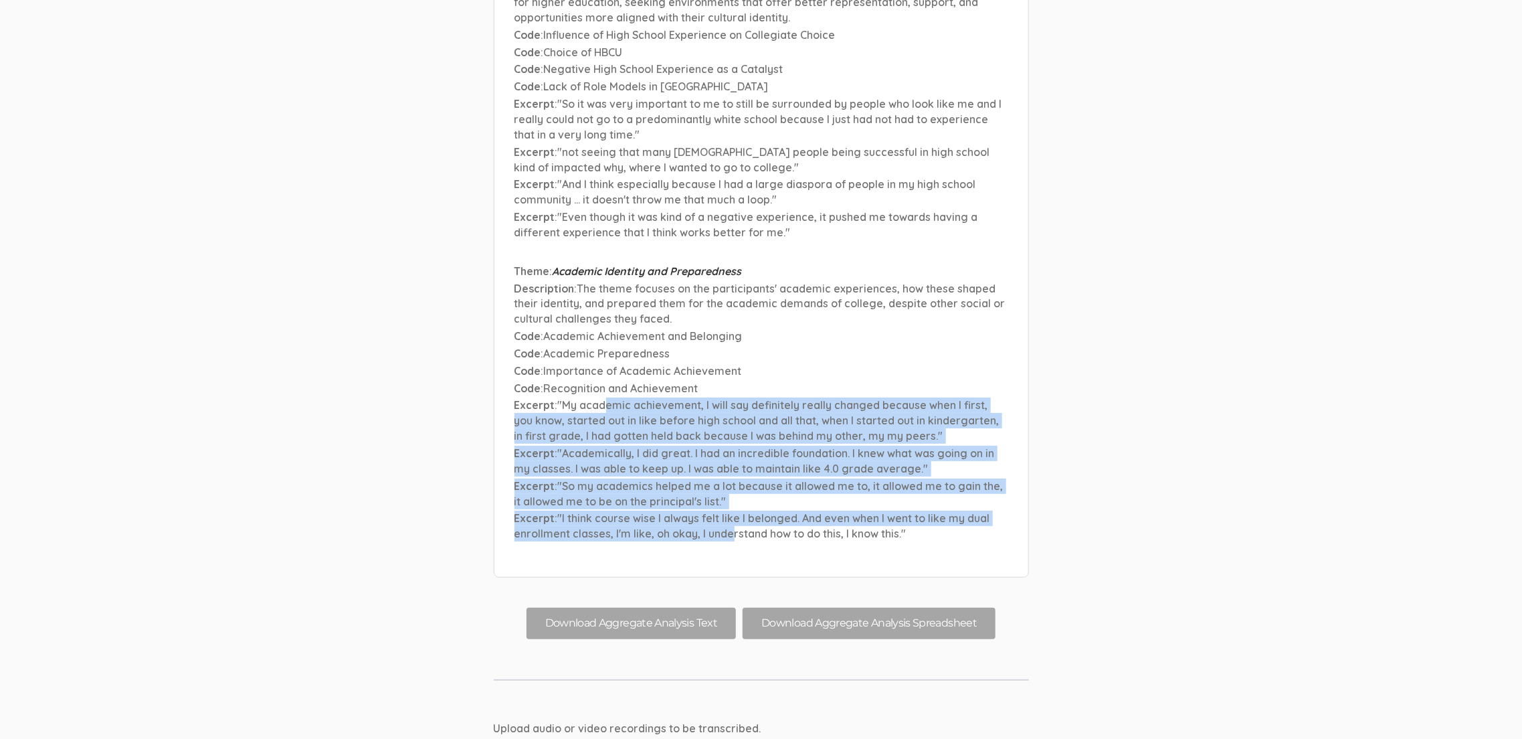
drag, startPoint x: 729, startPoint y: 413, endPoint x: 609, endPoint y: 276, distance: 182.1
click at [609, 276] on li "Theme : Academic Identity and Preparedness Description : The theme focuses on t…" at bounding box center [762, 404] width 494 height 280
click at [609, 398] on span ""My academic achievement, I will say definitely really changed because when I f…" at bounding box center [757, 420] width 485 height 44
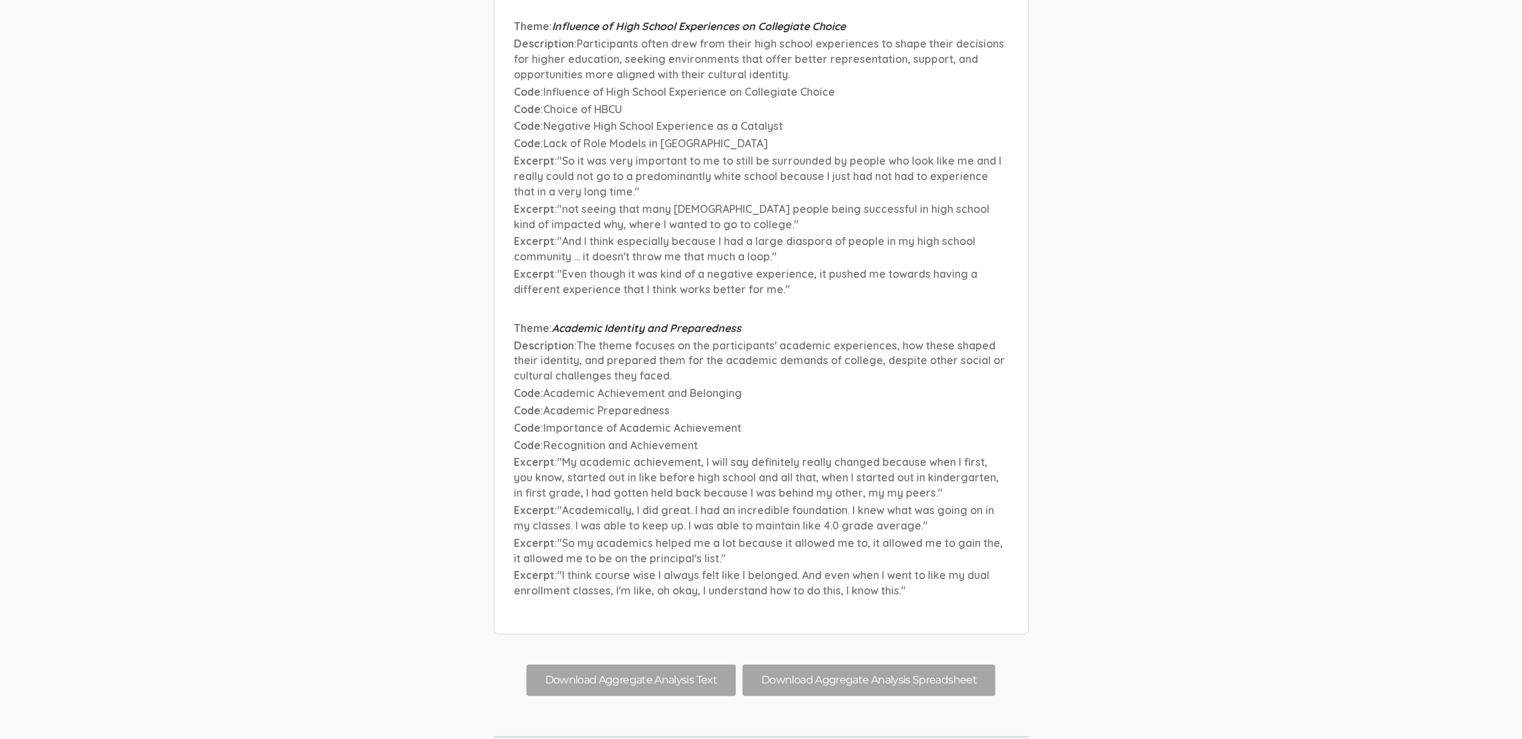
scroll to position [6673, 0]
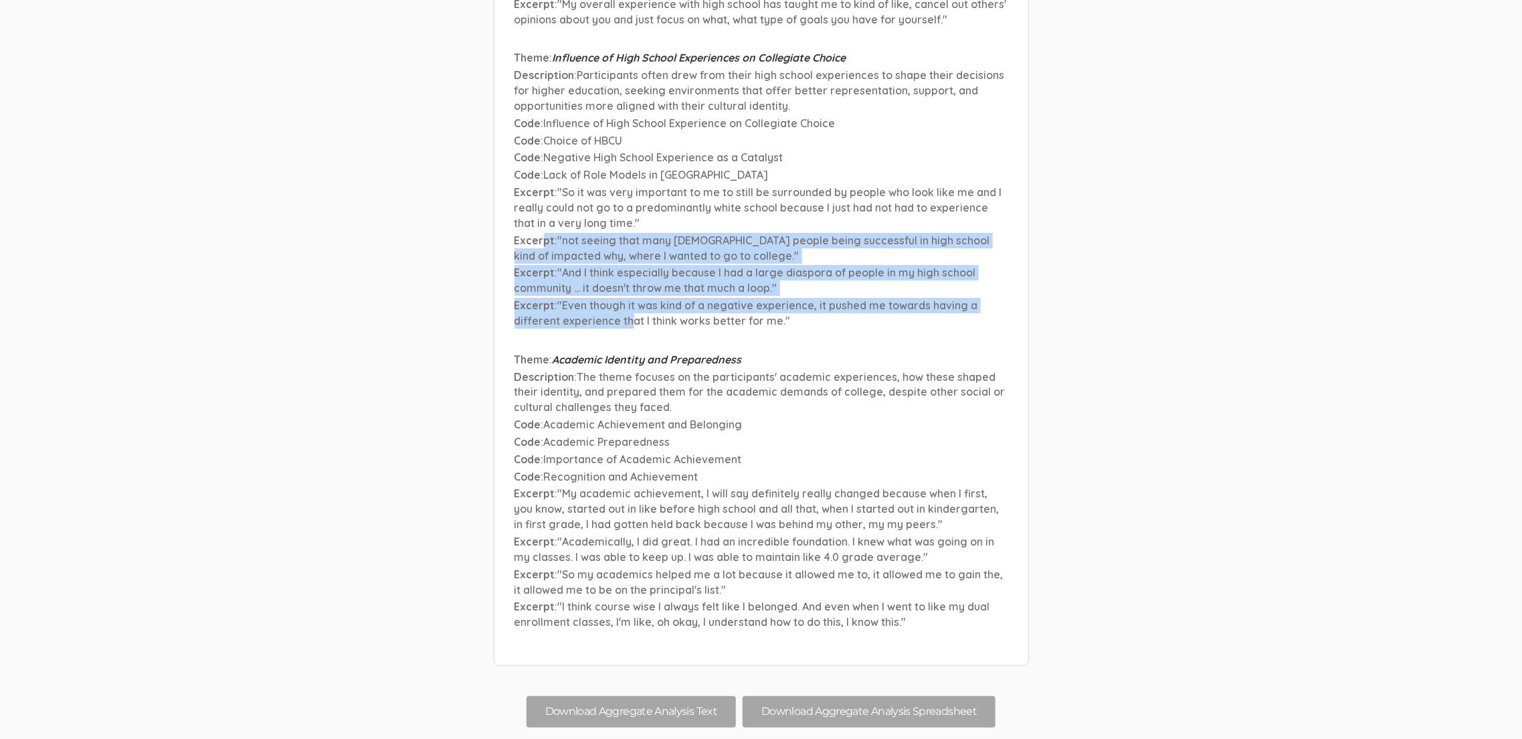
drag, startPoint x: 544, startPoint y: 119, endPoint x: 628, endPoint y: 201, distance: 117.8
click at [628, 201] on li "Theme : Influence of High School Experiences on Collegiate Choice Description :…" at bounding box center [762, 190] width 494 height 280
click at [628, 298] on span ""Even though it was kind of a negative experience, it pushed me towards having …" at bounding box center [747, 312] width 464 height 29
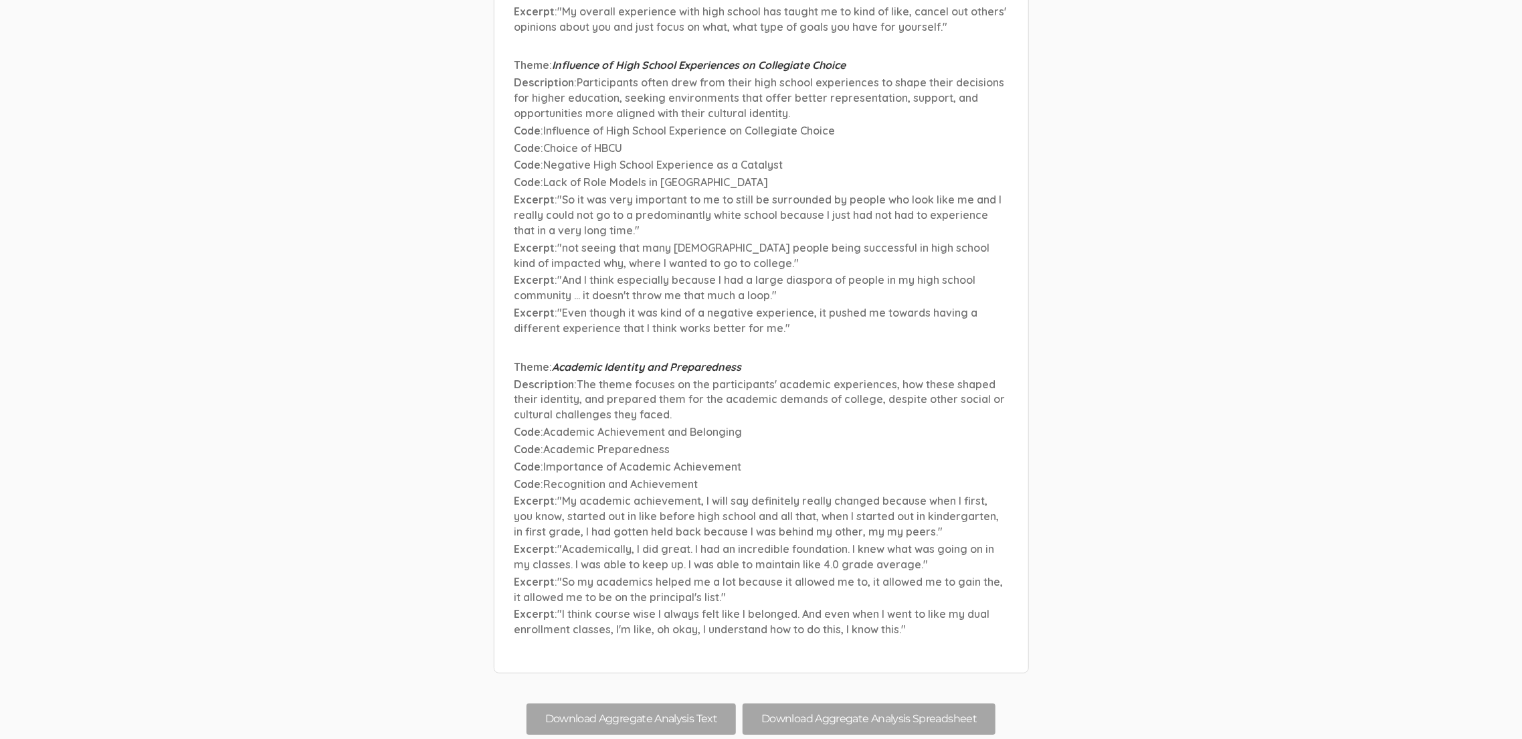
scroll to position [6663, 0]
click at [679, 497] on span ""My academic achievement, I will say definitely really changed because when I f…" at bounding box center [757, 519] width 485 height 44
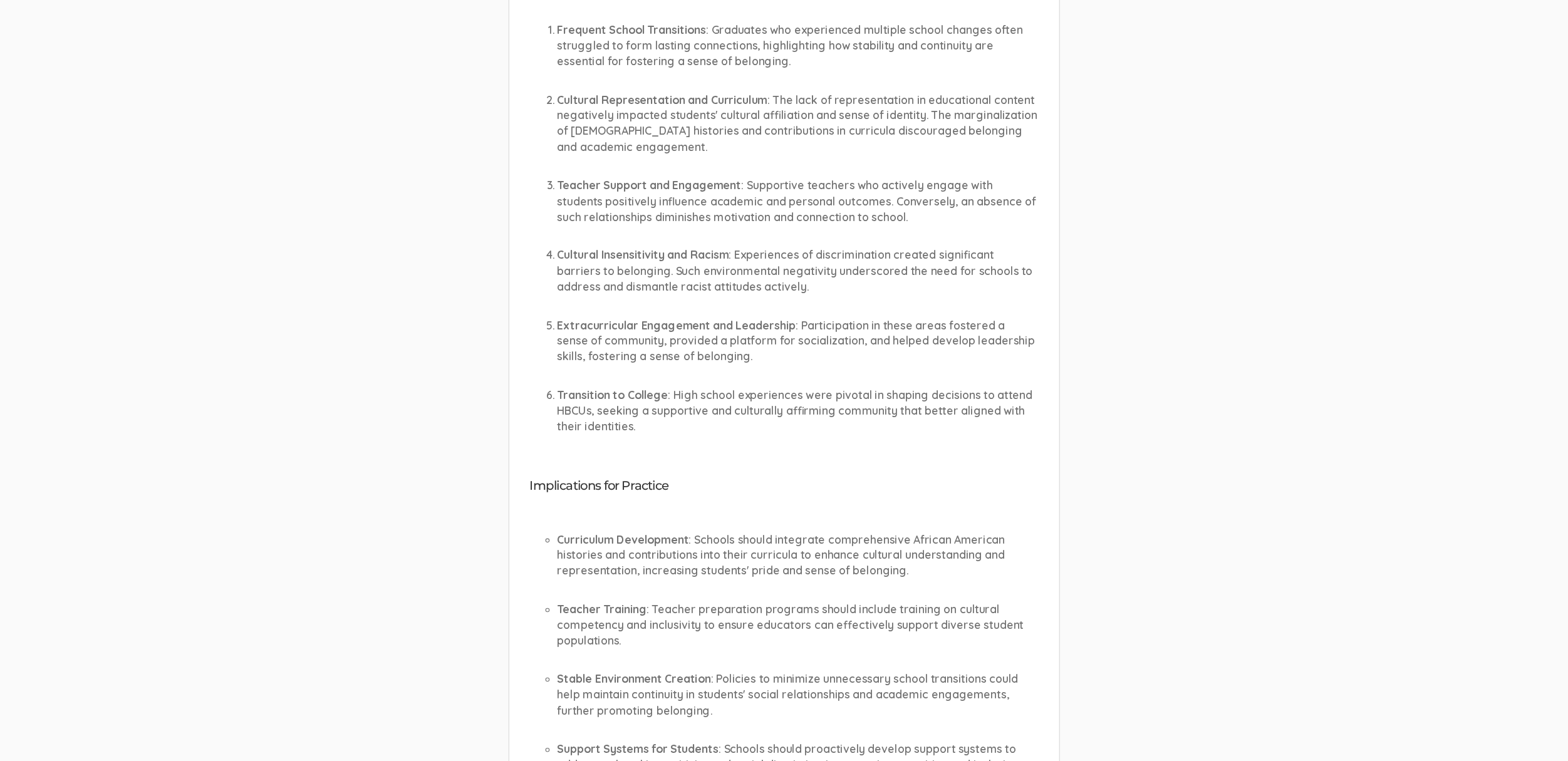
scroll to position [0, 0]
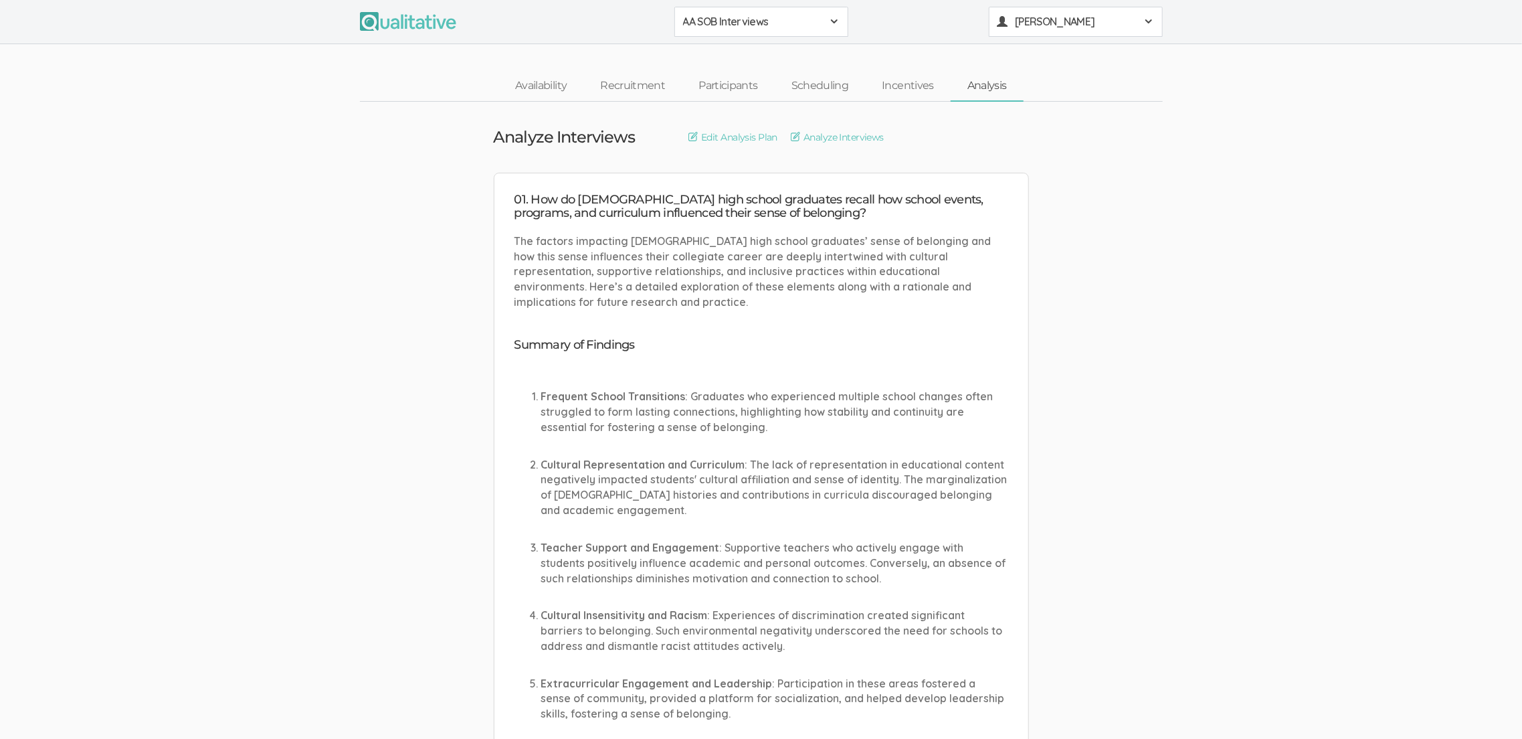
click at [1053, 17] on span "[PERSON_NAME]" at bounding box center [1075, 21] width 120 height 15
click at [1041, 153] on link "Plans & Billing" at bounding box center [1076, 159] width 173 height 27
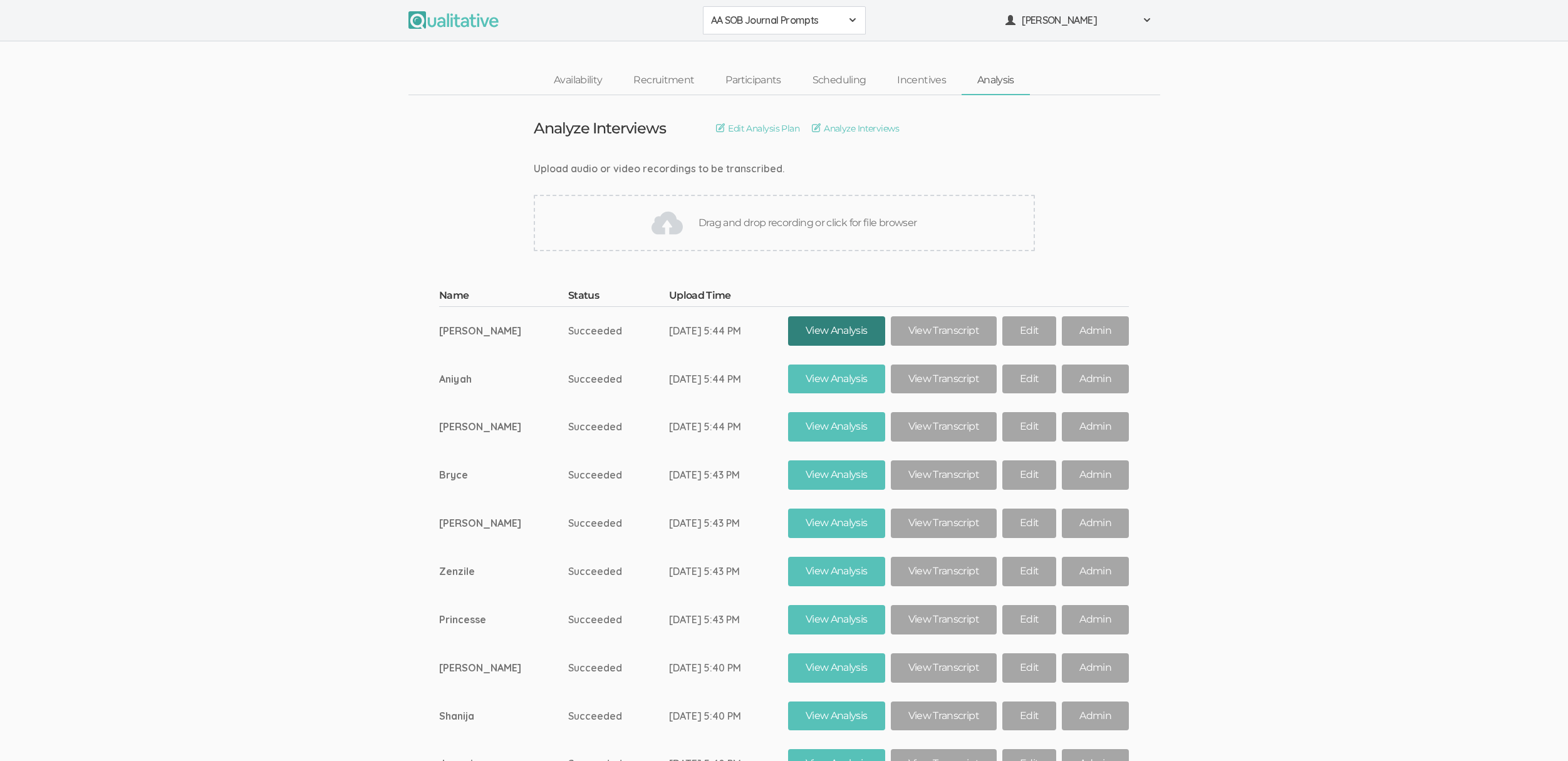
click at [816, 340] on link "View Analysis" at bounding box center [837, 330] width 97 height 29
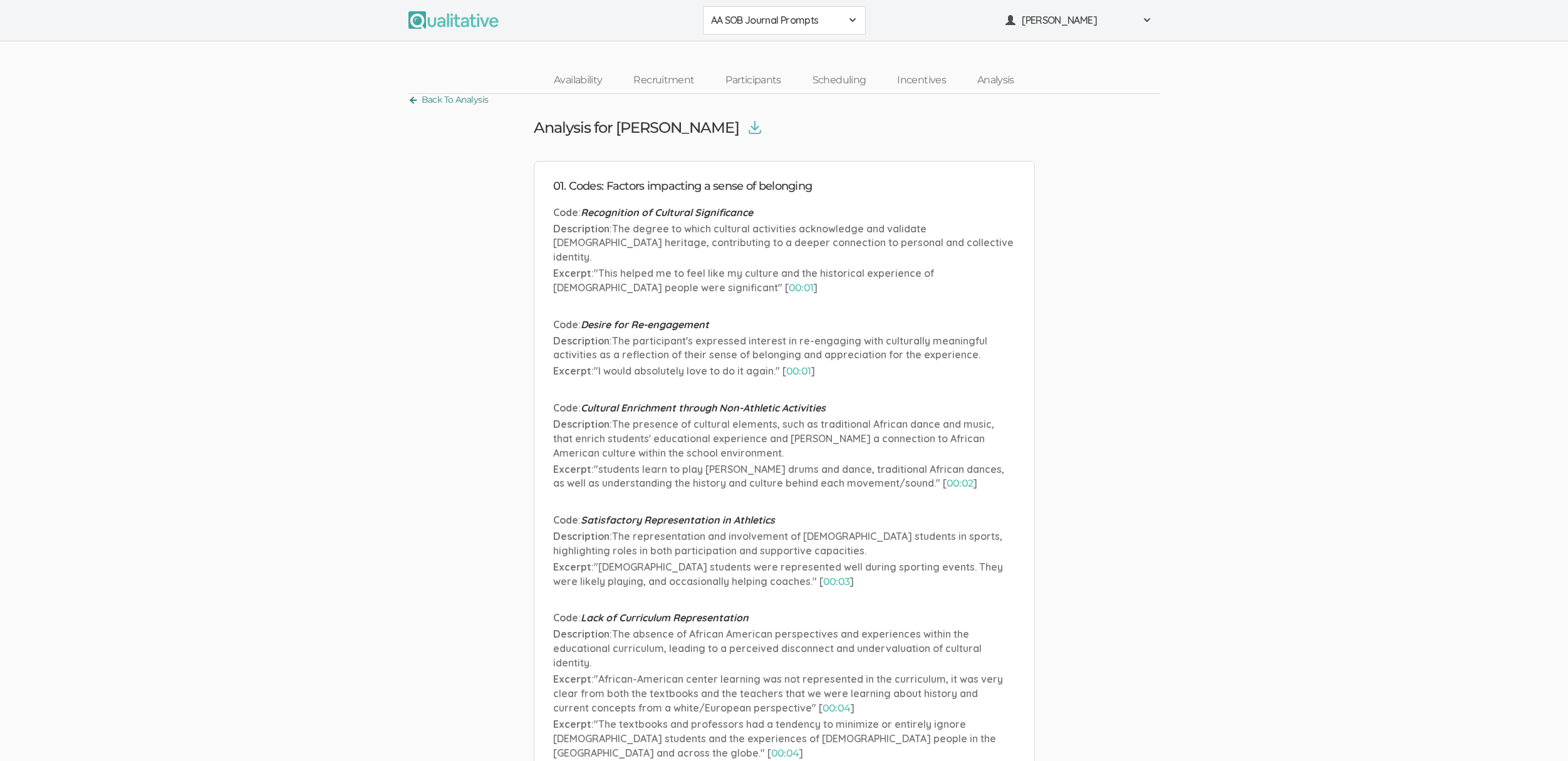
click at [473, 101] on link "Back To Analysis" at bounding box center [448, 100] width 81 height 17
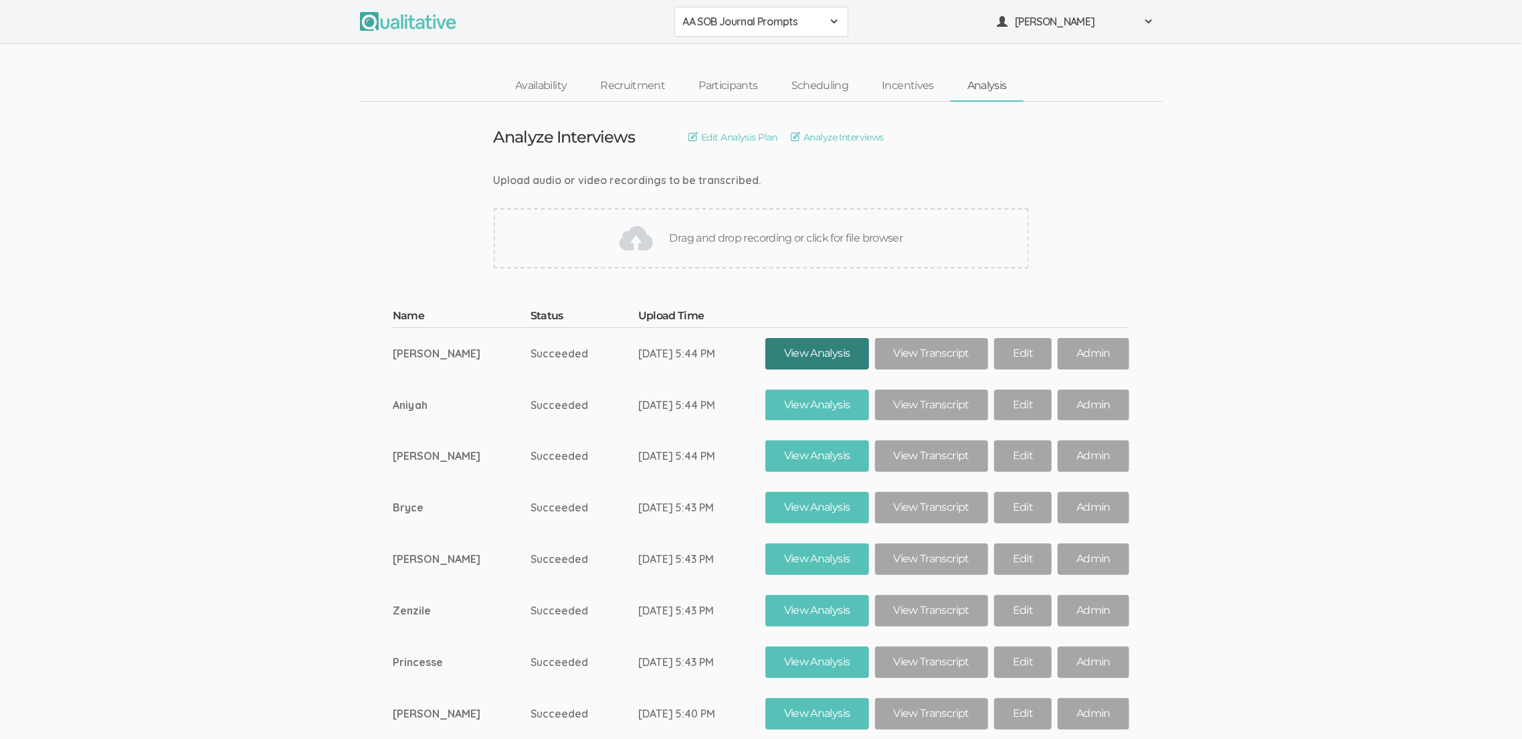
click at [800, 364] on link "View Analysis" at bounding box center [818, 353] width 104 height 31
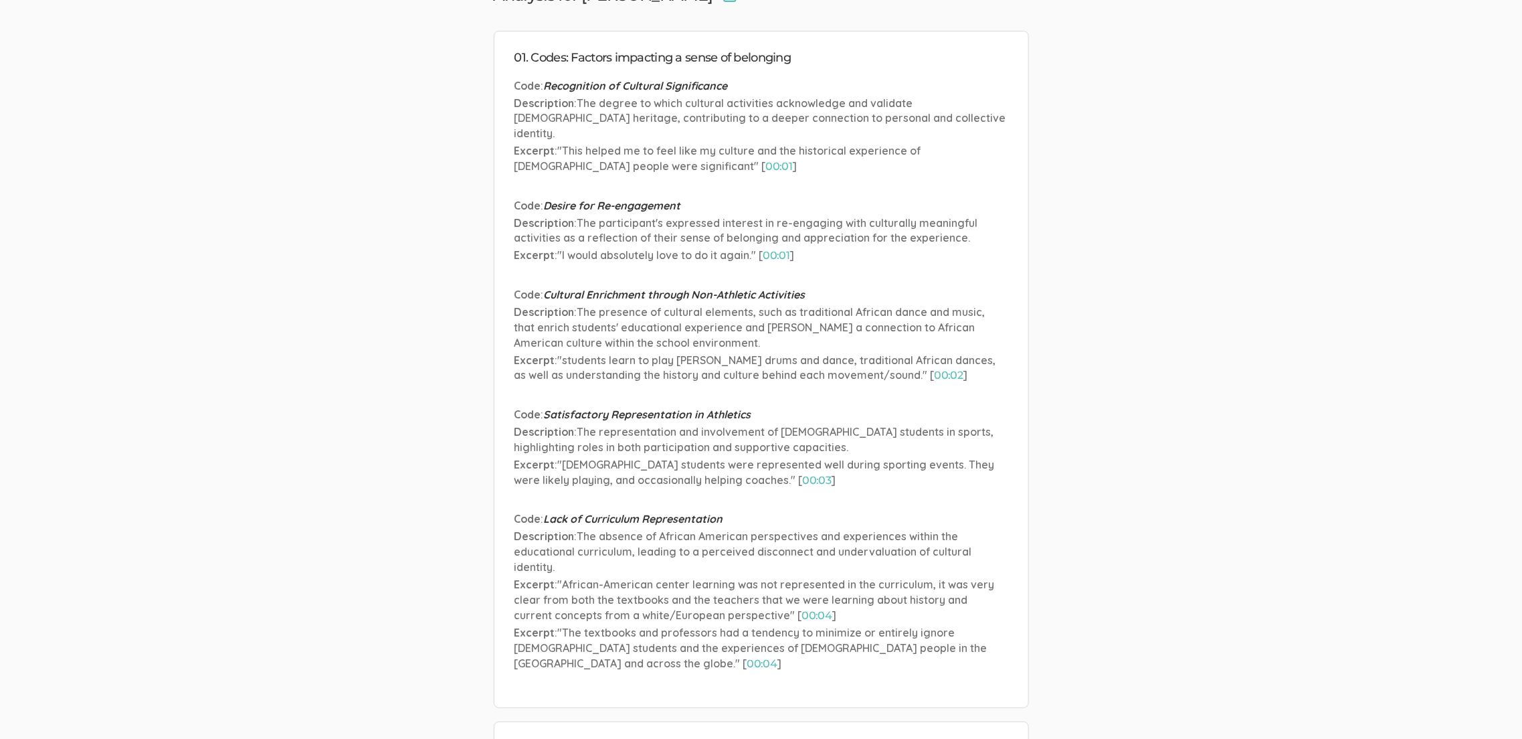
scroll to position [104, 0]
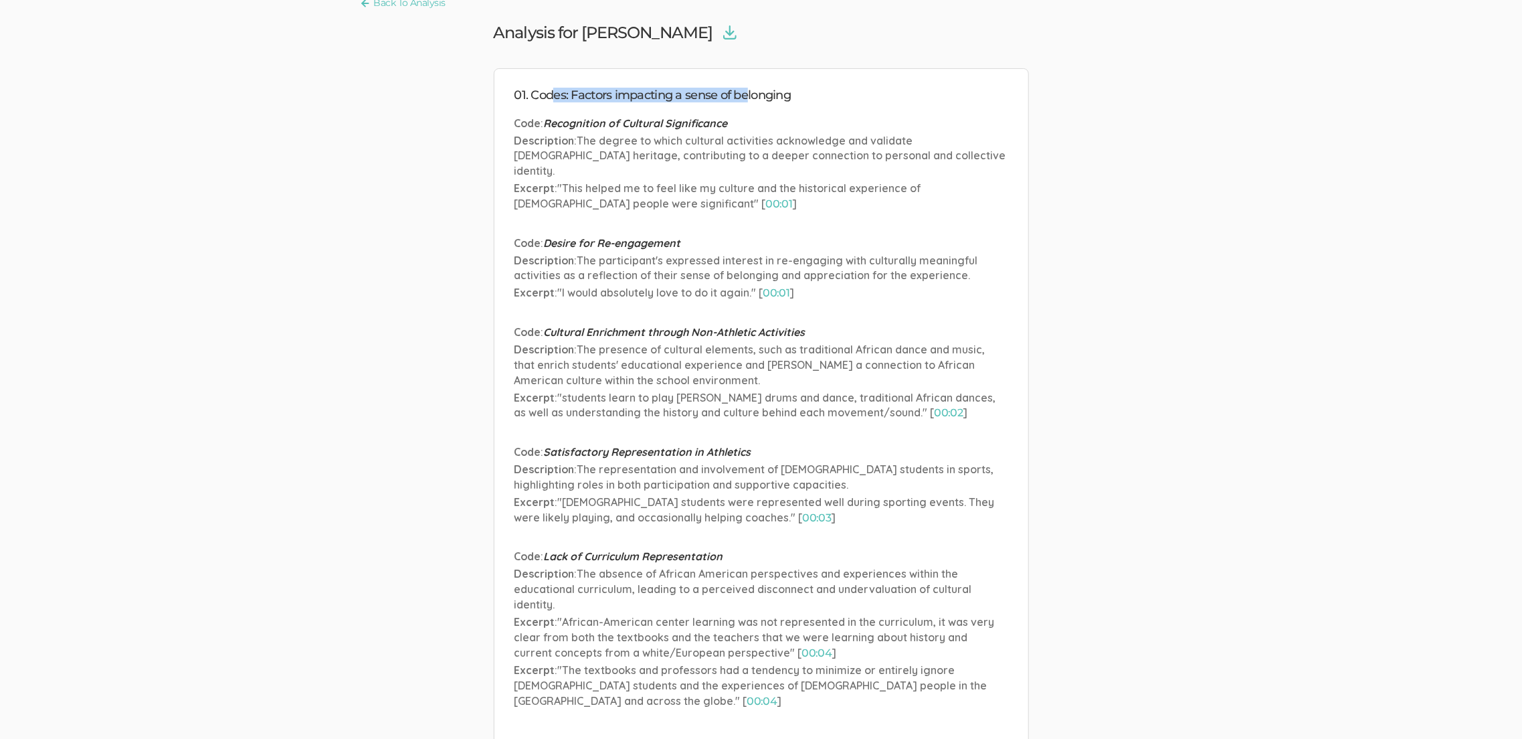
drag, startPoint x: 552, startPoint y: 96, endPoint x: 747, endPoint y: 92, distance: 195.4
click at [747, 92] on h4 "01. Codes: Factors impacting a sense of belonging" at bounding box center [762, 95] width 494 height 13
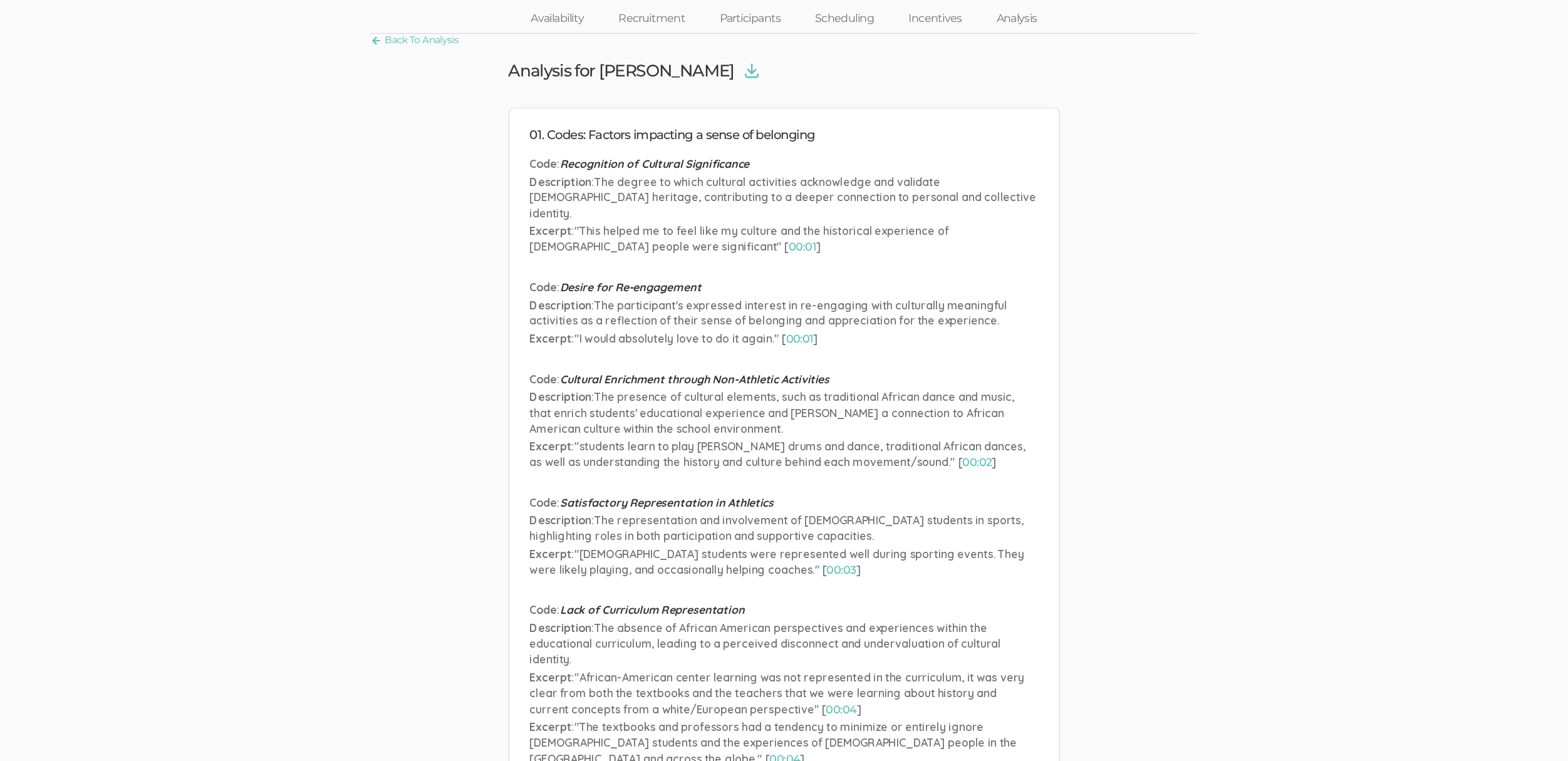
scroll to position [63, 0]
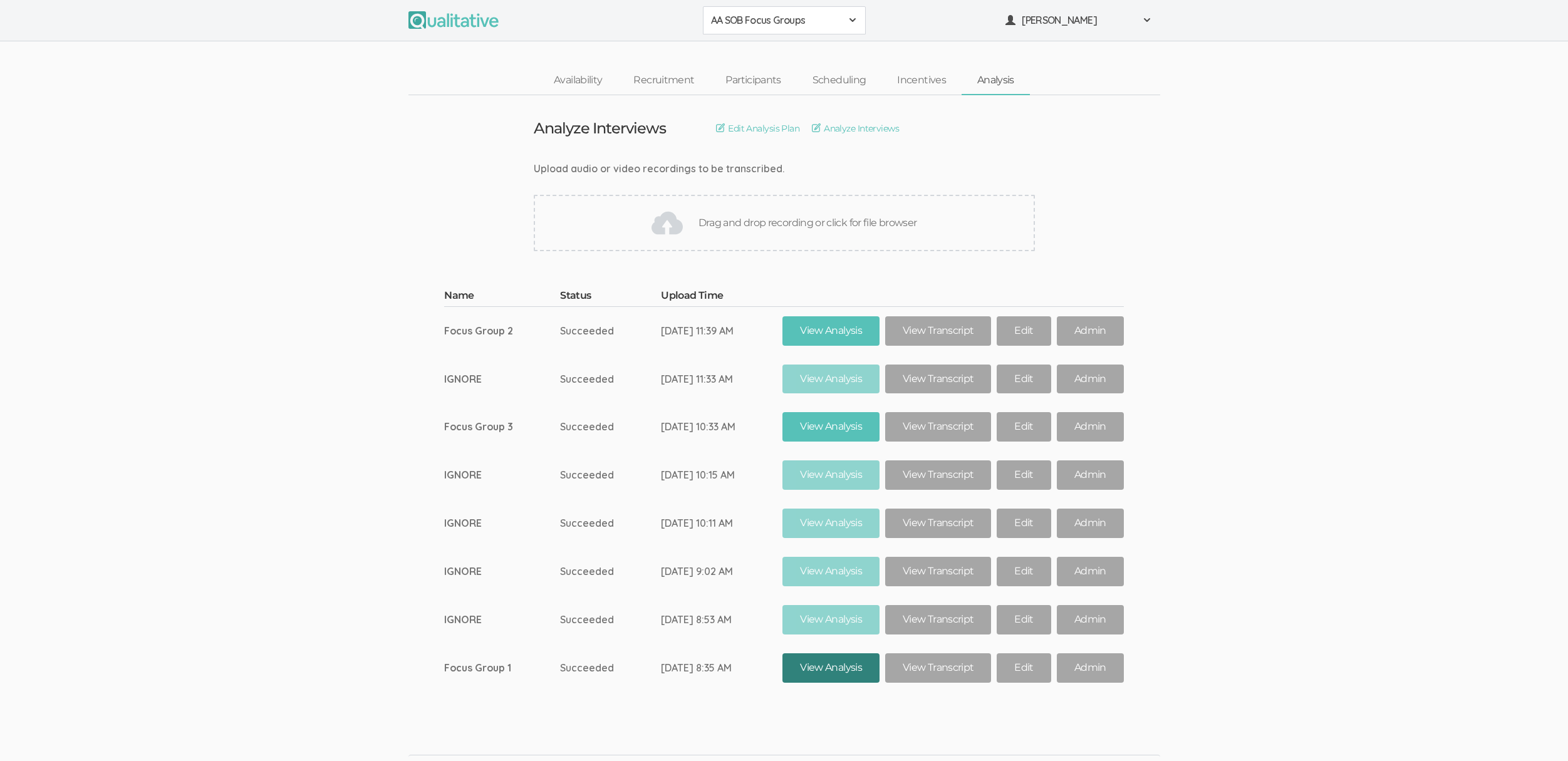
click at [814, 673] on link "View Analysis" at bounding box center [831, 667] width 97 height 29
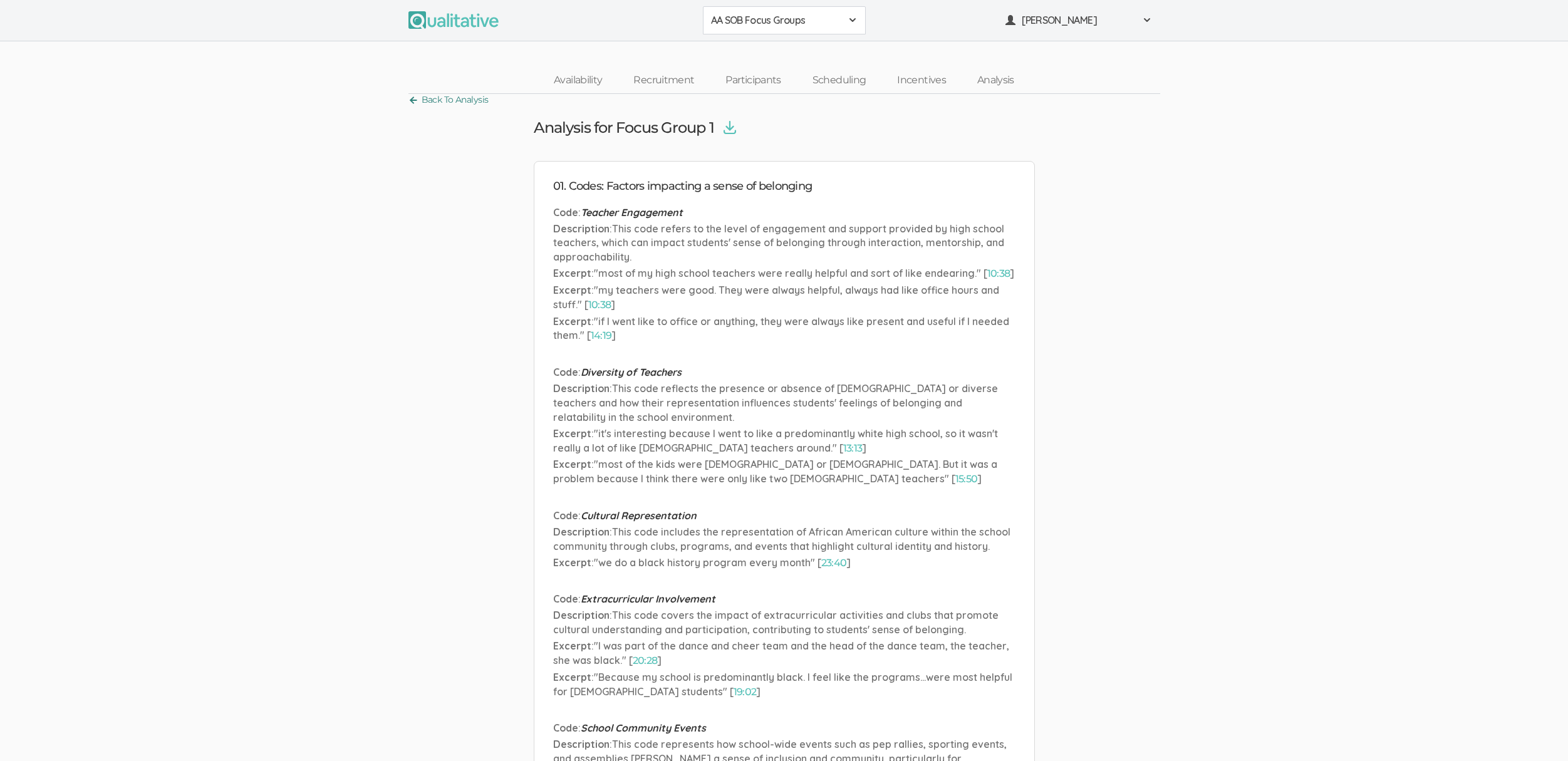
click at [457, 97] on link "Back To Analysis" at bounding box center [448, 100] width 81 height 17
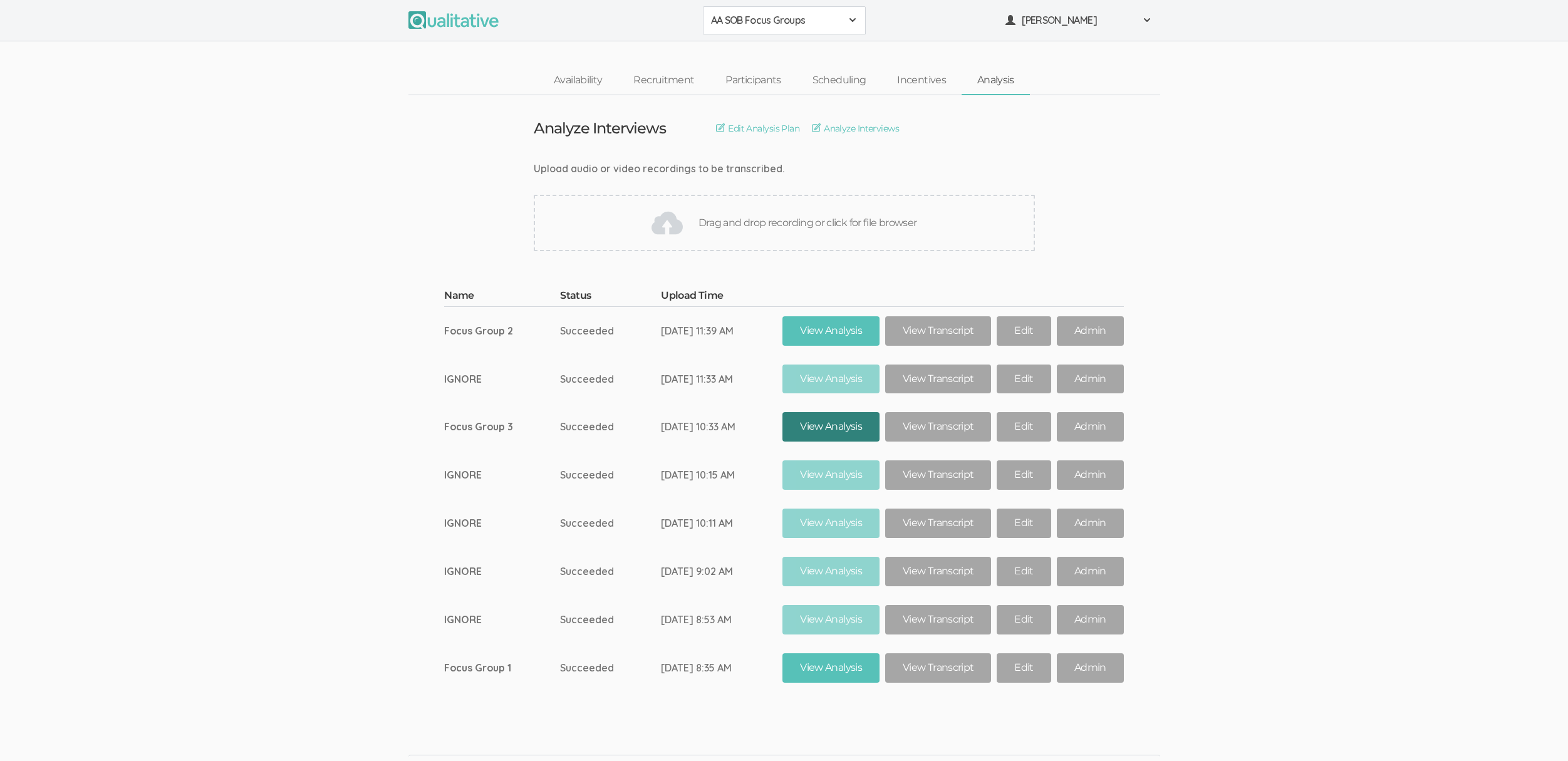
click at [833, 421] on link "View Analysis" at bounding box center [831, 426] width 97 height 29
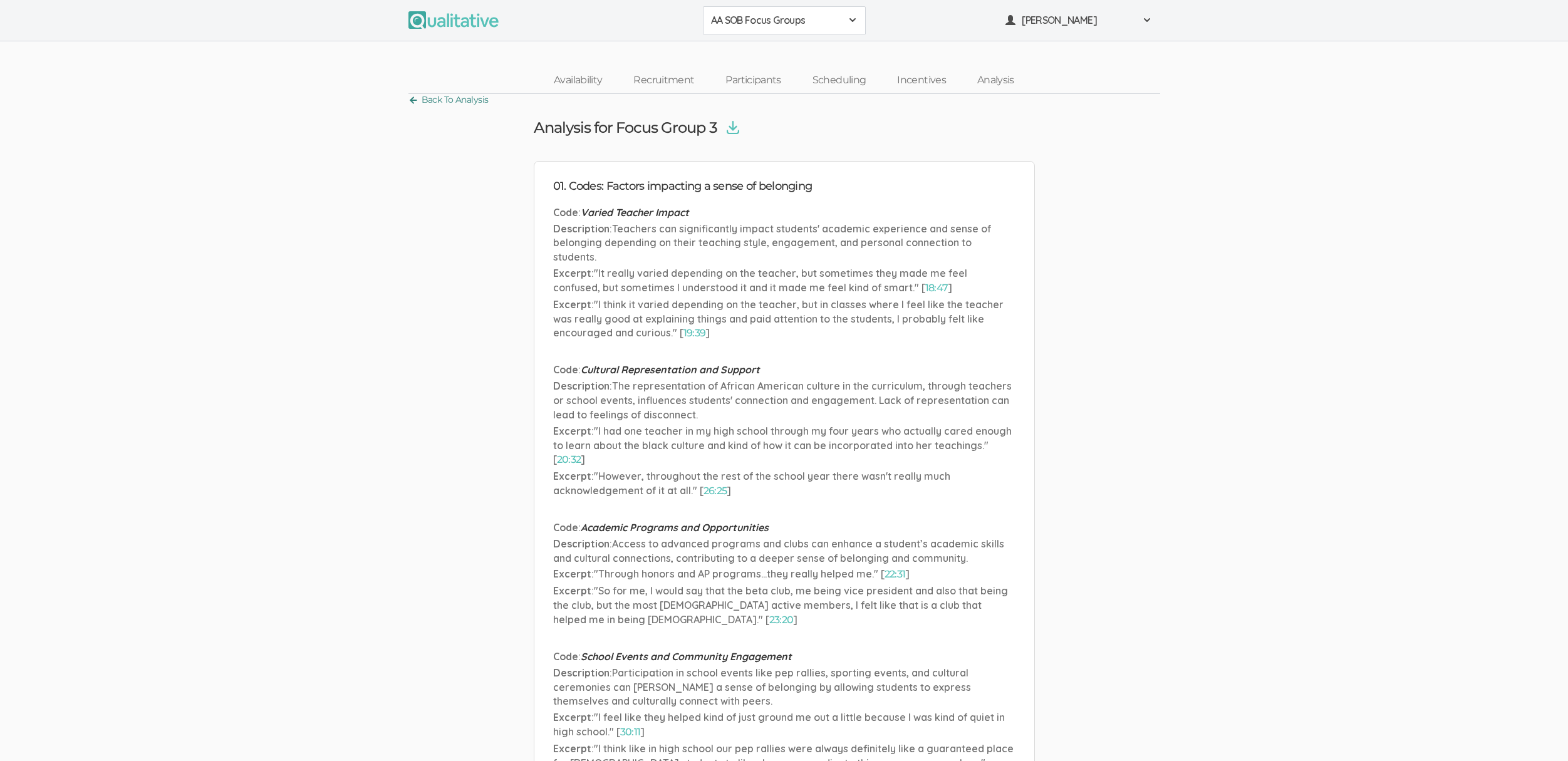
click at [474, 99] on link "Back To Analysis" at bounding box center [448, 100] width 81 height 17
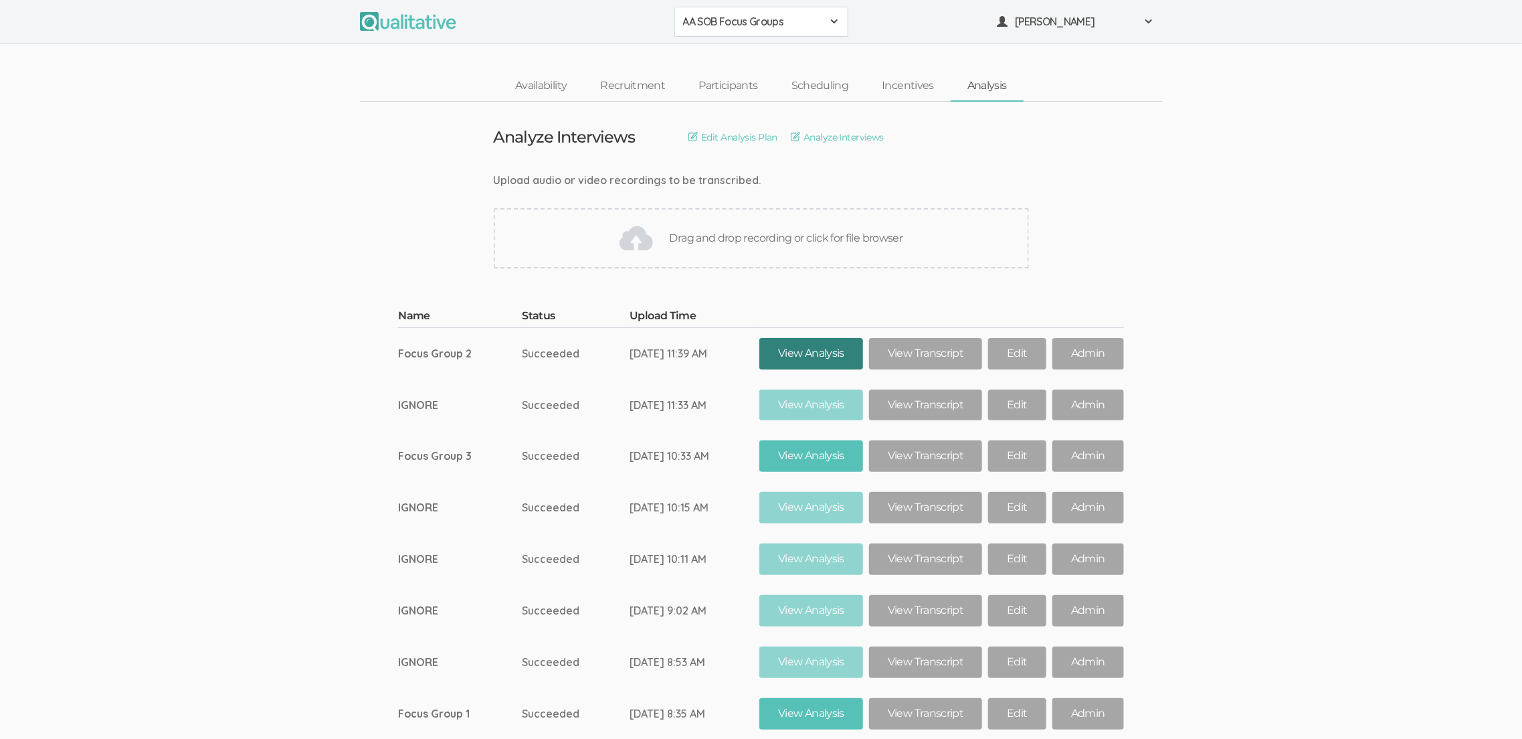
click at [797, 362] on link "View Analysis" at bounding box center [811, 353] width 104 height 31
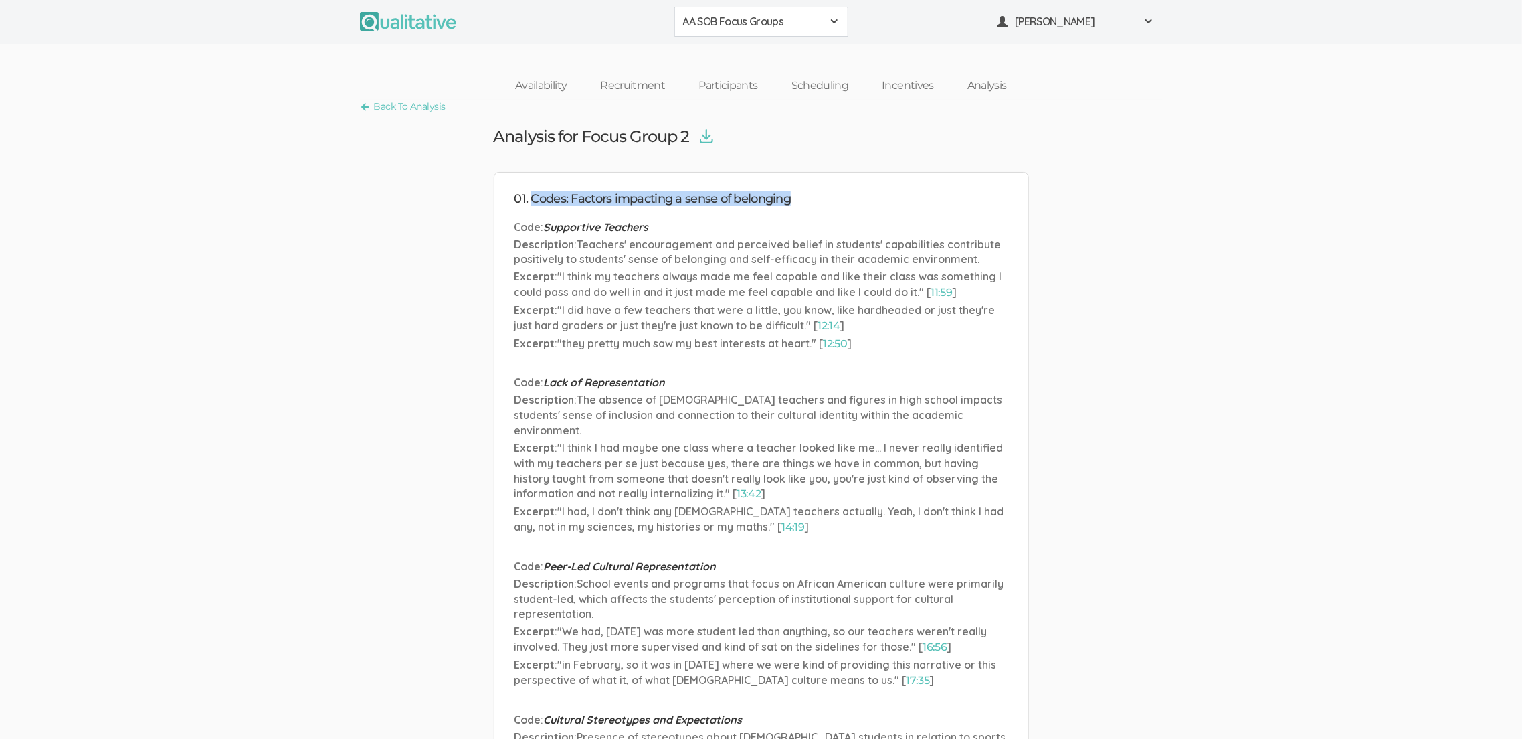
drag, startPoint x: 530, startPoint y: 193, endPoint x: 700, endPoint y: 211, distance: 170.9
click at [700, 211] on li "01. Codes: Factors impacting a sense of belonging Code : Supportive Teachers De…" at bounding box center [761, 723] width 535 height 1103
drag, startPoint x: 591, startPoint y: 222, endPoint x: 594, endPoint y: 242, distance: 20.3
click at [594, 242] on li "Code : Supportive Teachers Description : Teachers' encouragement and perceived …" at bounding box center [762, 286] width 494 height 135
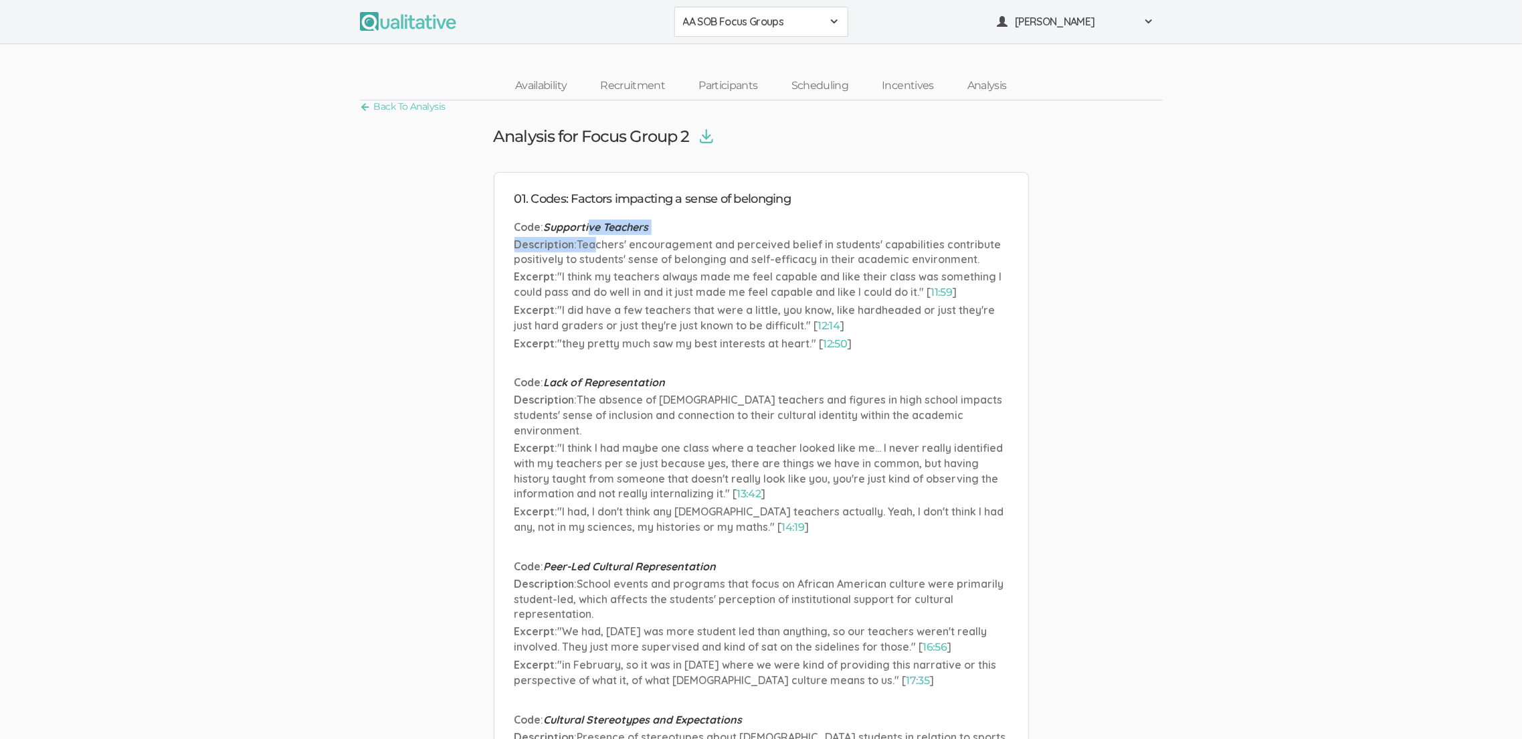
click at [594, 242] on span "Teachers' encouragement and perceived belief in students' capabilities contribu…" at bounding box center [758, 252] width 487 height 29
drag, startPoint x: 654, startPoint y: 199, endPoint x: 774, endPoint y: 199, distance: 119.8
click at [774, 199] on h4 "01. Codes: Factors impacting a sense of belonging" at bounding box center [762, 197] width 494 height 13
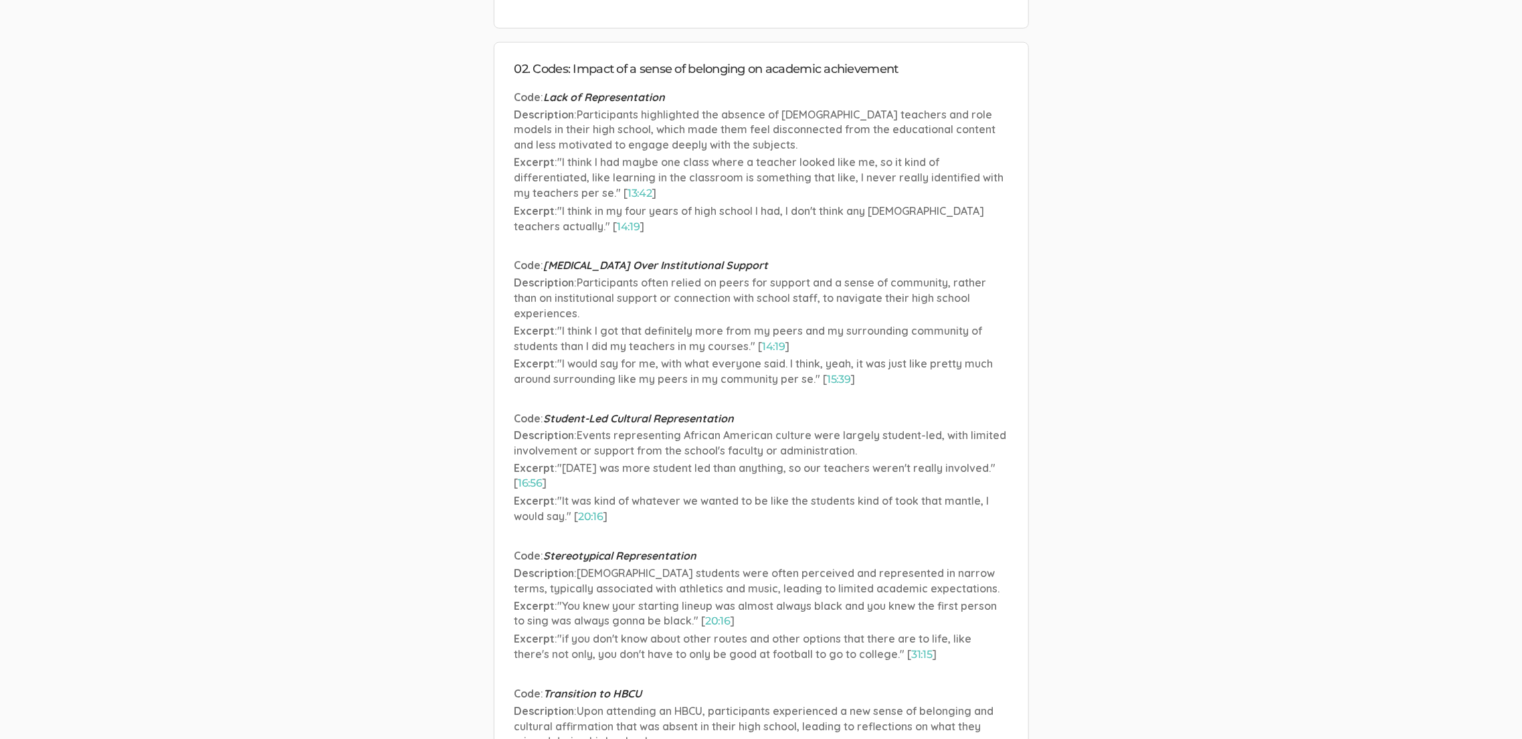
scroll to position [1243, 0]
drag, startPoint x: 545, startPoint y: 78, endPoint x: 774, endPoint y: 86, distance: 229.7
click at [774, 80] on h4 "02. Codes: Impact of a sense of belonging on academic achievement" at bounding box center [762, 73] width 494 height 13
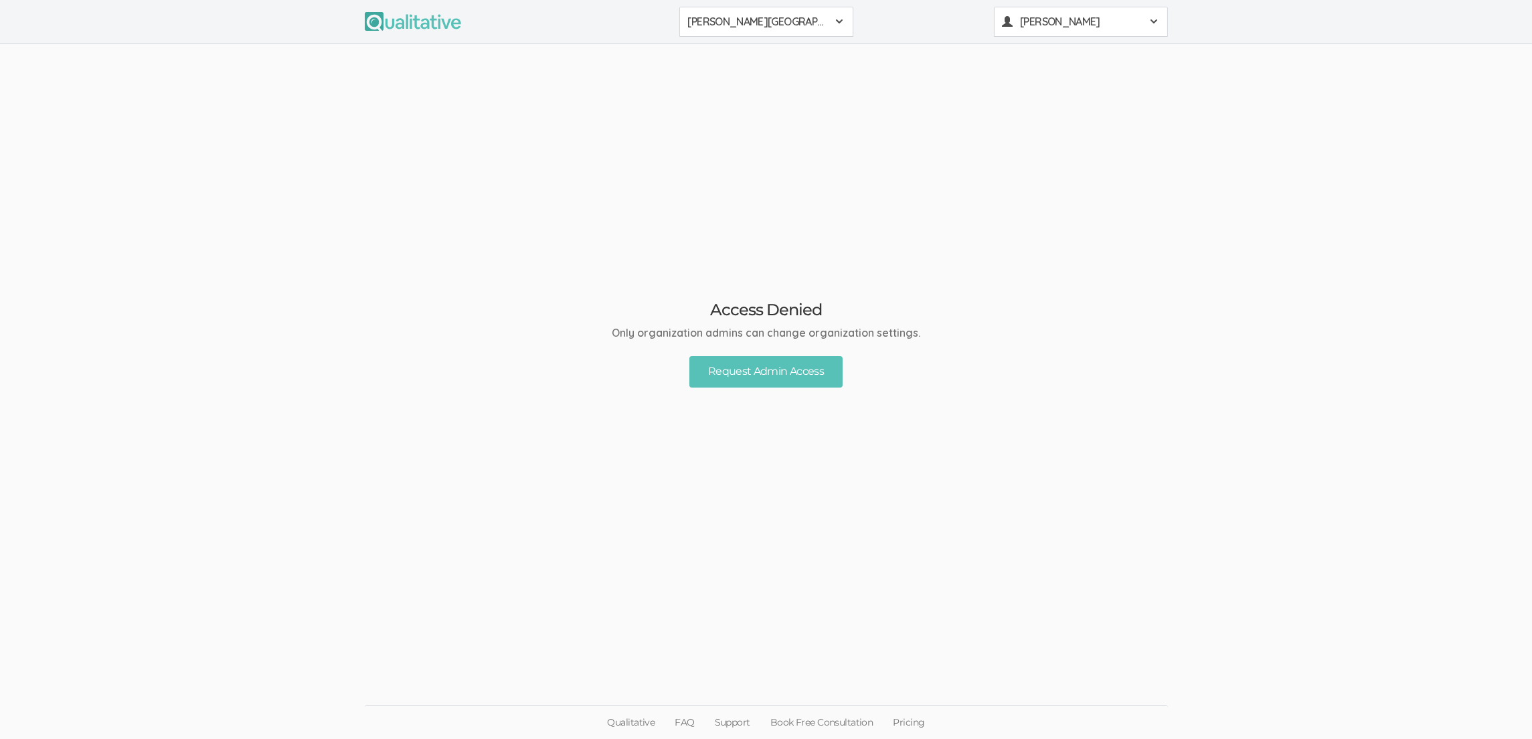
click at [1039, 30] on button "[PERSON_NAME]" at bounding box center [1081, 22] width 174 height 30
click at [763, 86] on div "Access Denied Only organization admins can change organization settings. Reques…" at bounding box center [766, 341] width 1532 height 594
click at [742, 26] on span "[PERSON_NAME][GEOGRAPHIC_DATA]" at bounding box center [757, 21] width 139 height 15
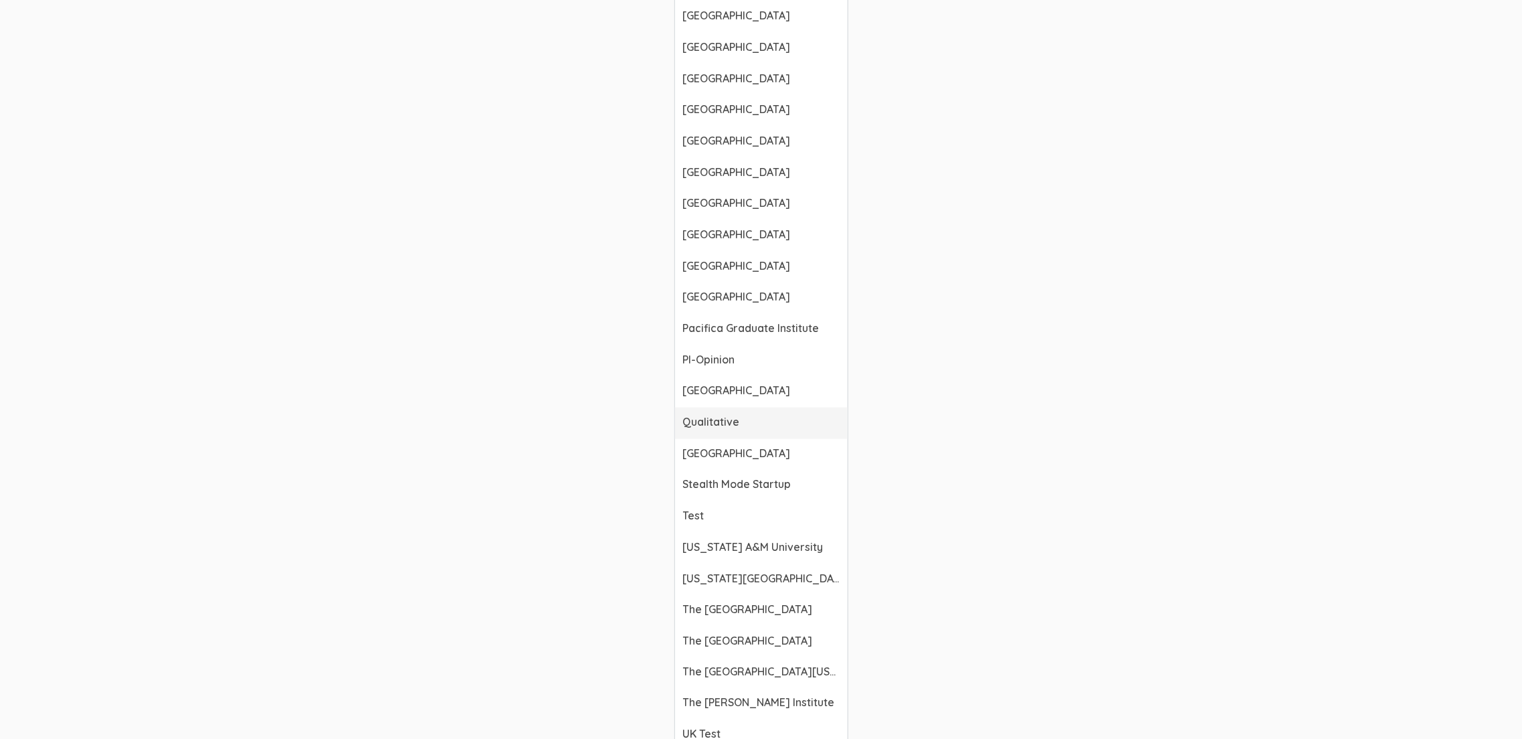
scroll to position [988, 0]
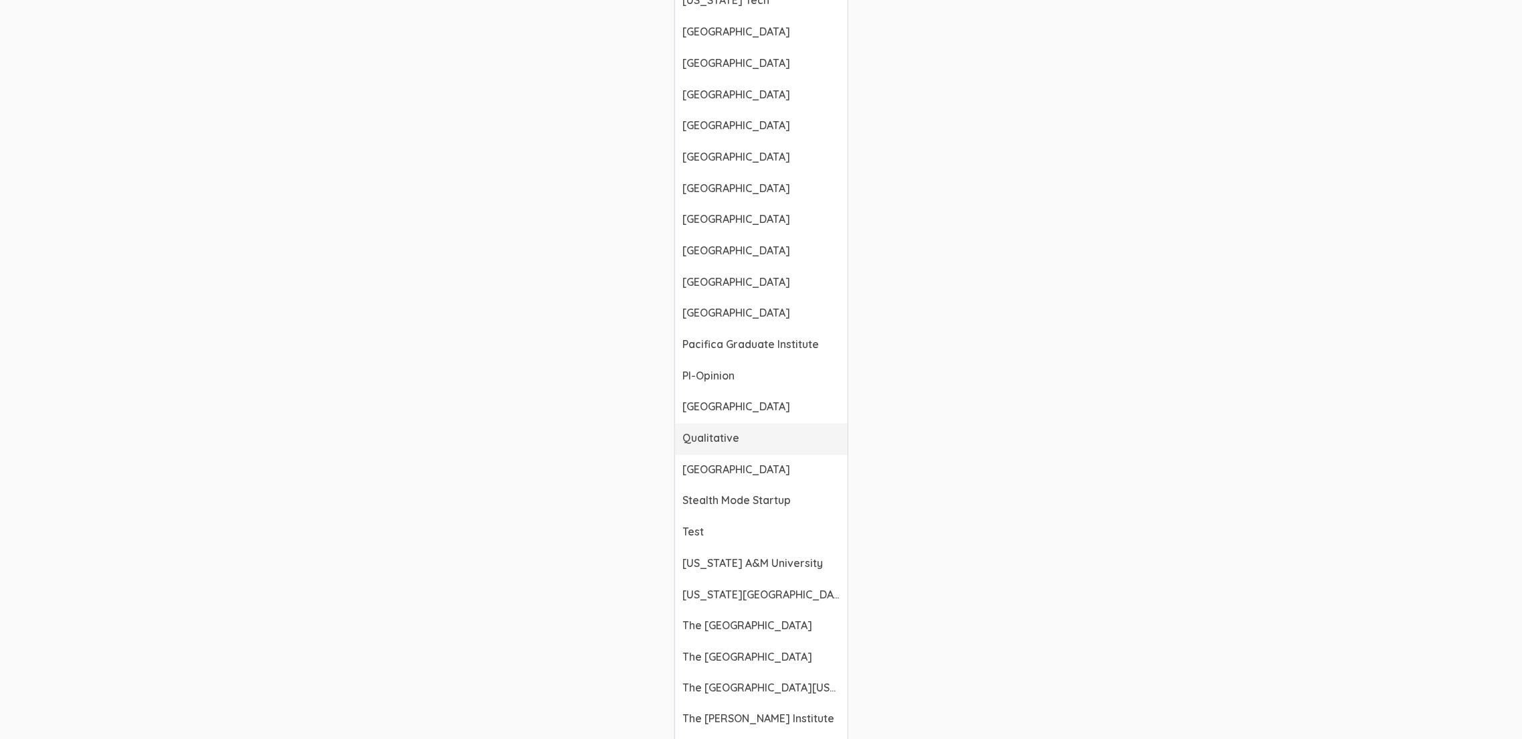
click at [732, 430] on span "Qualitative" at bounding box center [761, 437] width 157 height 15
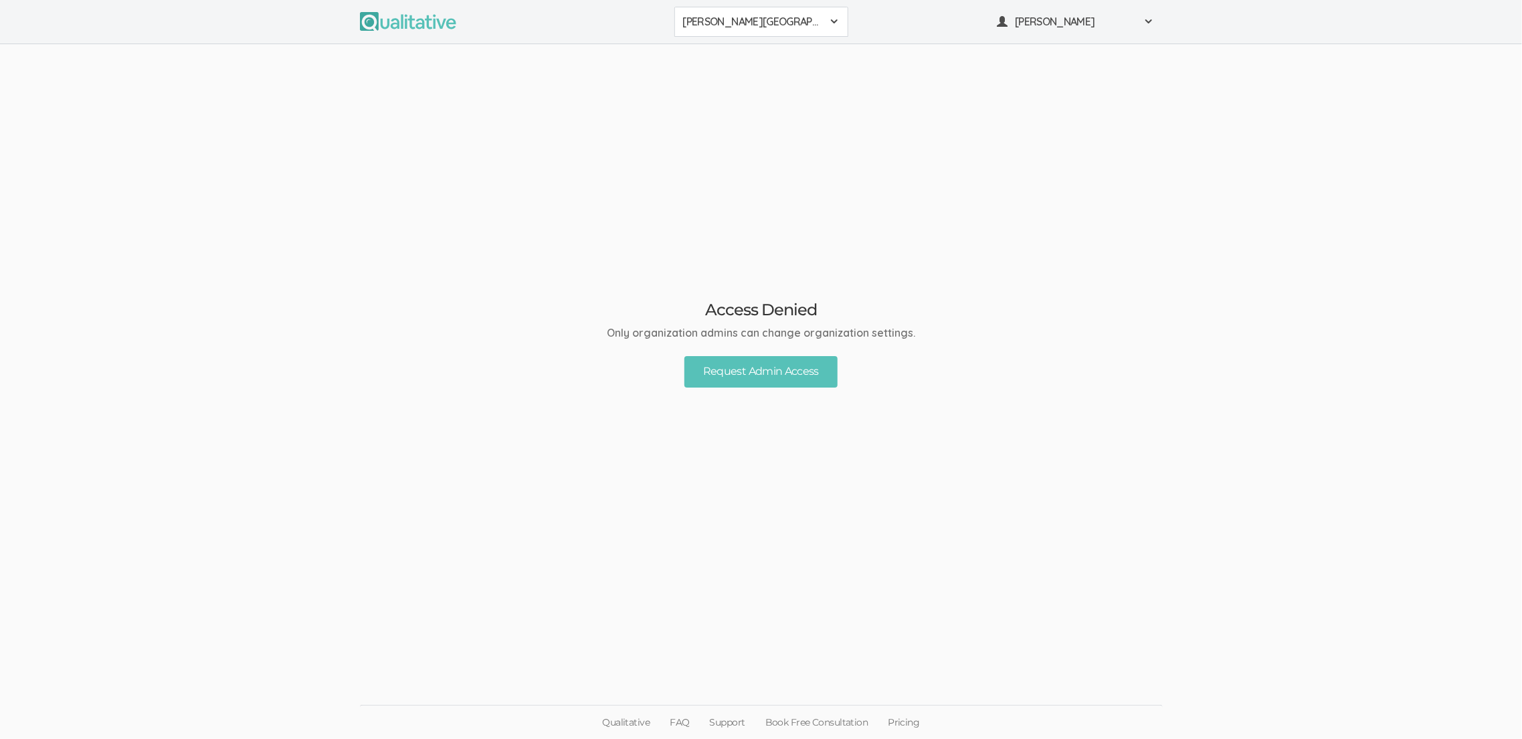
scroll to position [0, 0]
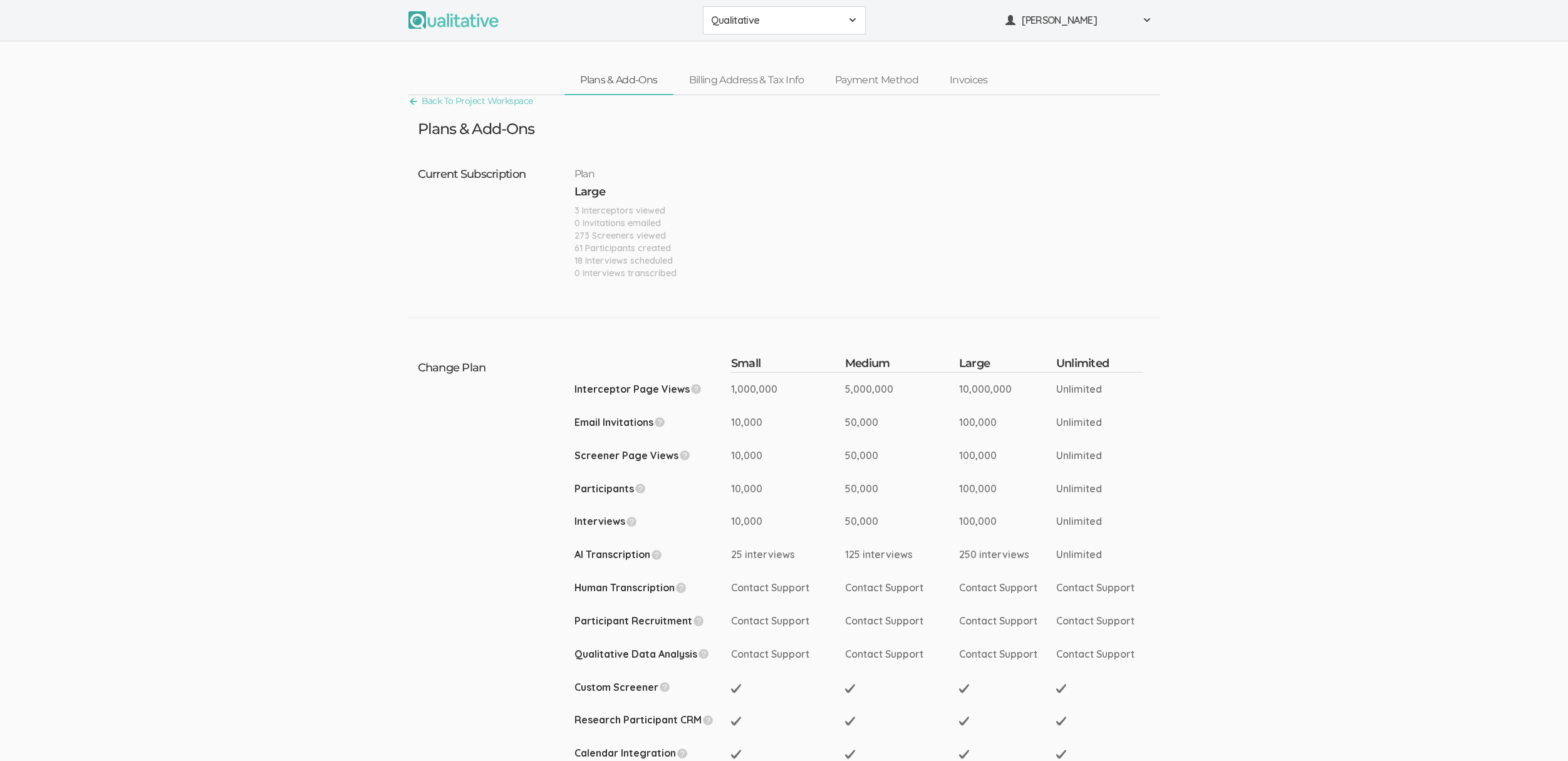
drag, startPoint x: 627, startPoint y: 276, endPoint x: 580, endPoint y: 169, distance: 116.9
click at [580, 169] on div "Plan Large 3 Interceptors viewed 0 Invitations emailed 273 Screeners viewed 61 …" at bounding box center [625, 220] width 102 height 117
click at [580, 169] on h5 "Plan" at bounding box center [625, 174] width 102 height 11
click at [1044, 13] on span "[PERSON_NAME]" at bounding box center [1077, 20] width 112 height 14
click at [1056, 123] on link "Project Settings" at bounding box center [1078, 123] width 162 height 25
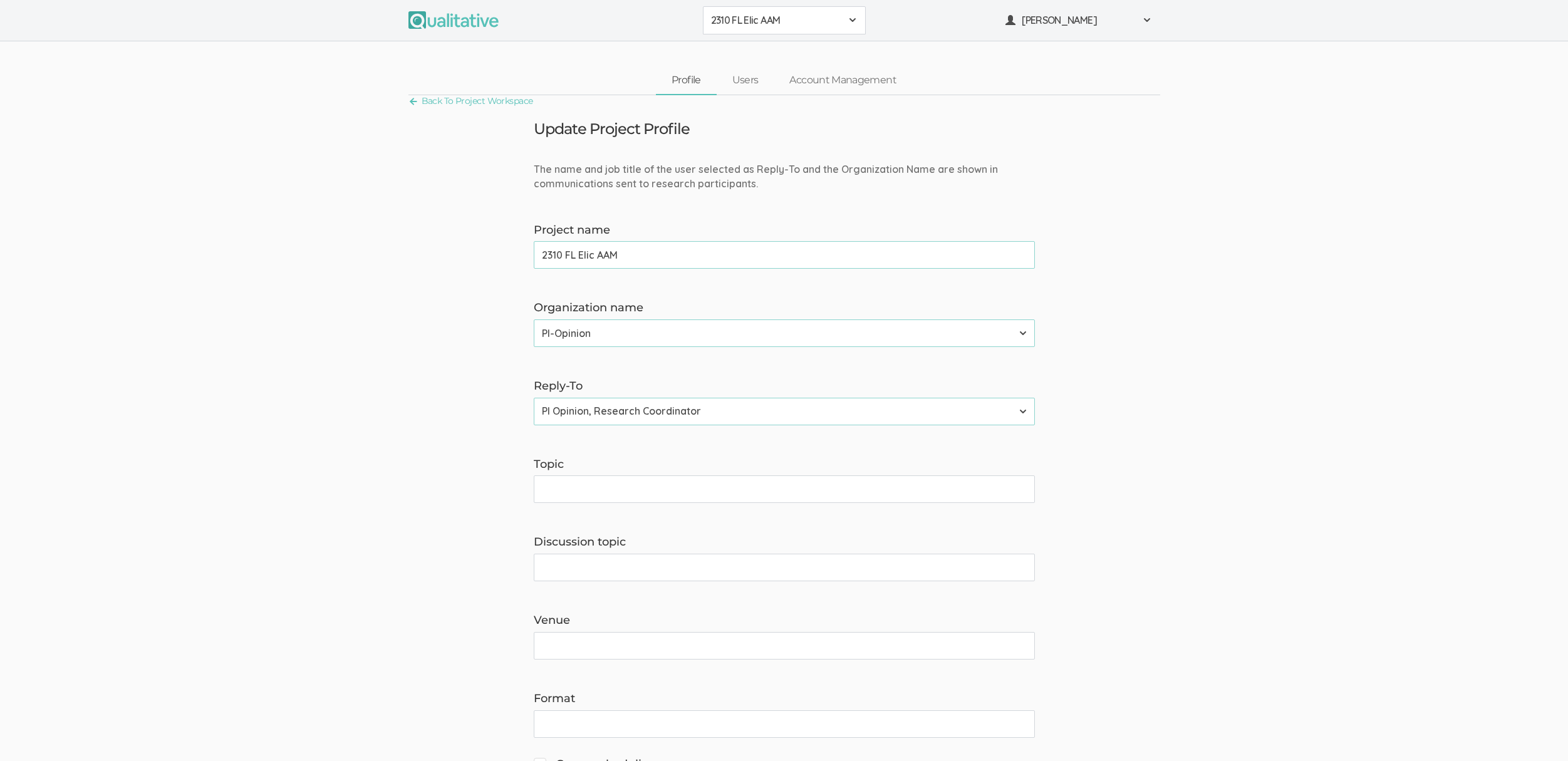
click at [764, 22] on span "2310 FL Elic AAM" at bounding box center [775, 20] width 130 height 14
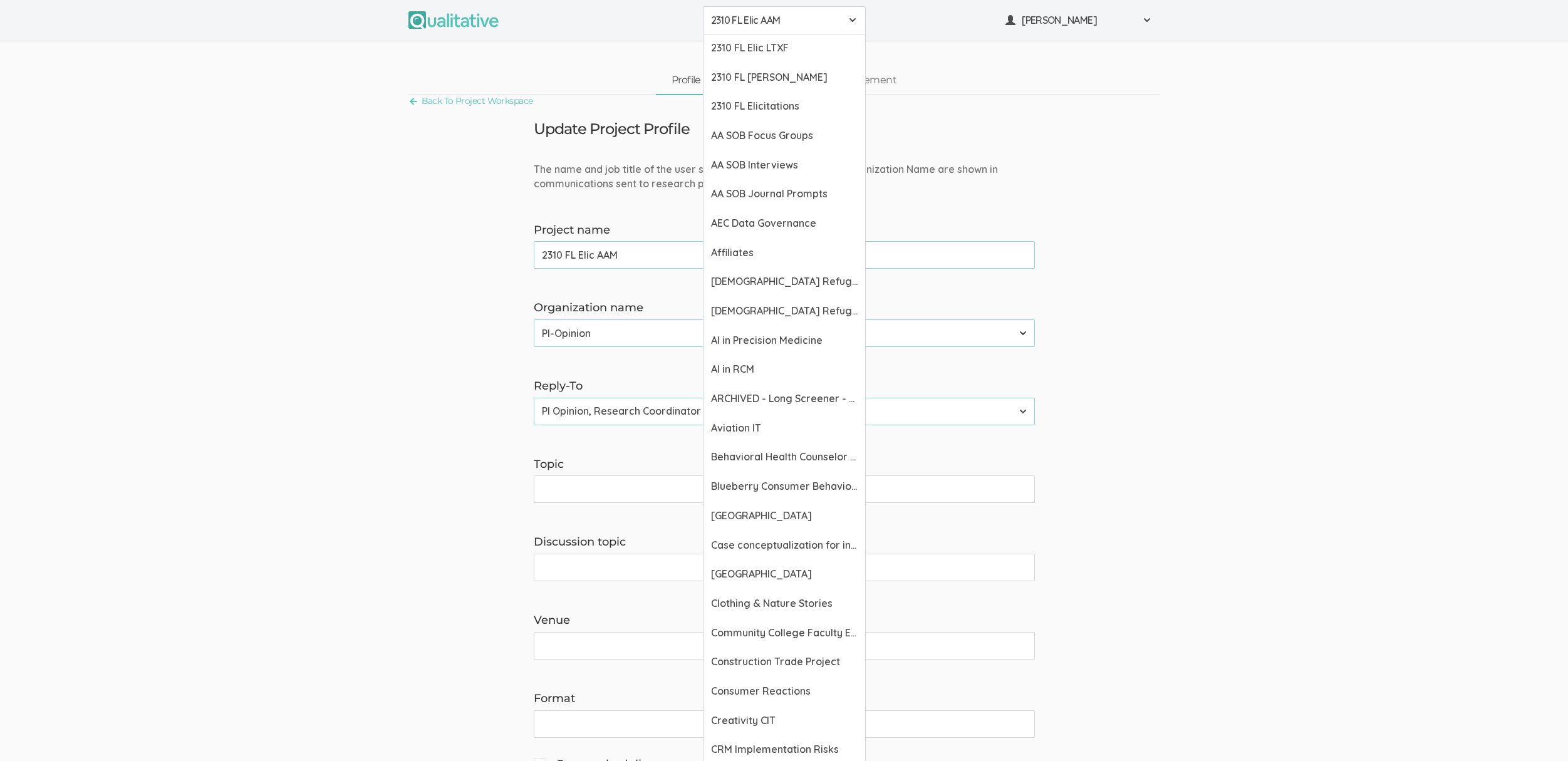
click at [985, 104] on div "Back To Project Workspace" at bounding box center [784, 103] width 752 height 15
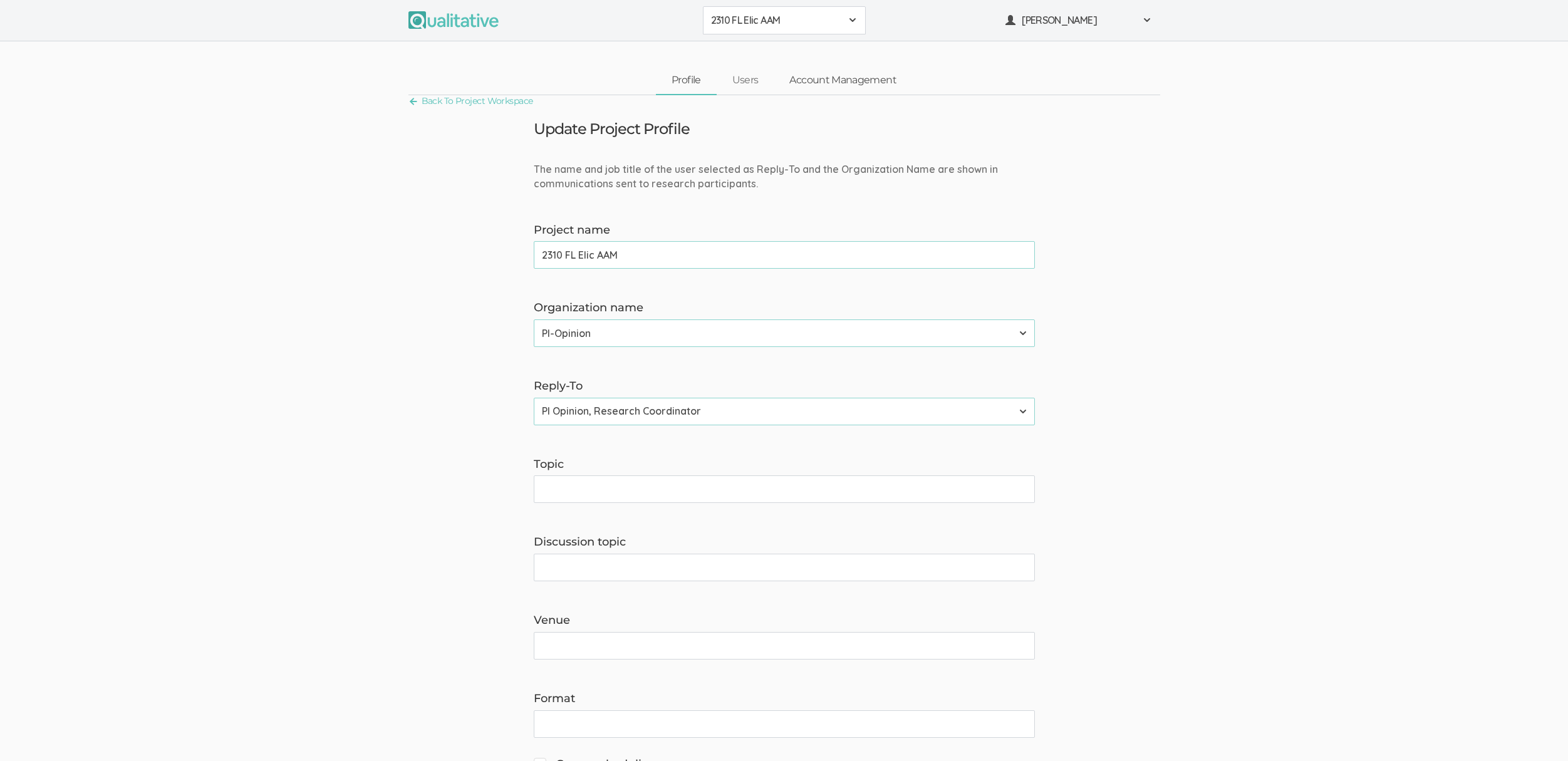
click at [883, 78] on link "Account Management" at bounding box center [842, 80] width 138 height 27
click at [848, 91] on link "Account Management" at bounding box center [842, 80] width 138 height 27
